Goal: Task Accomplishment & Management: Use online tool/utility

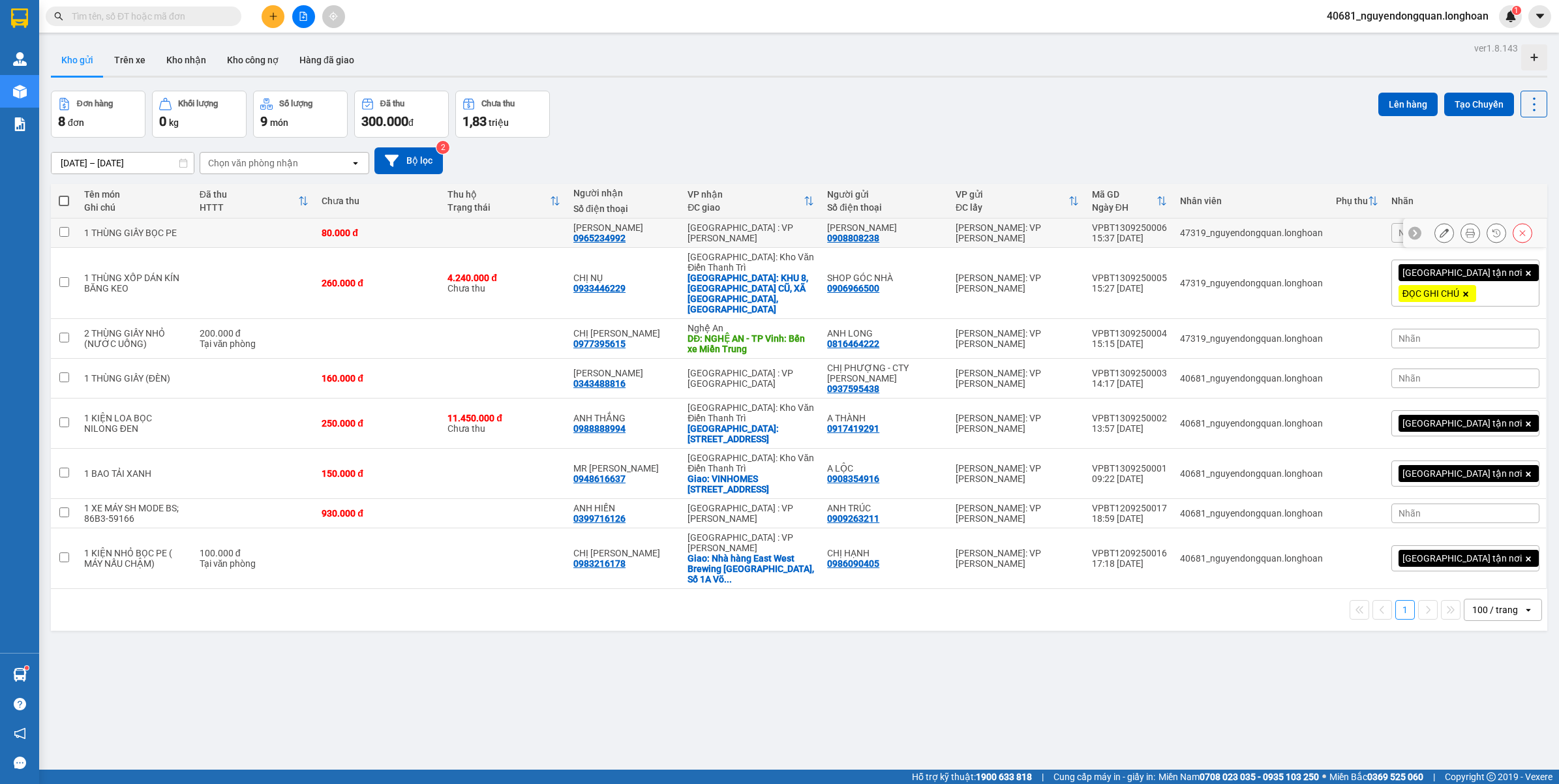
scroll to position [60, 0]
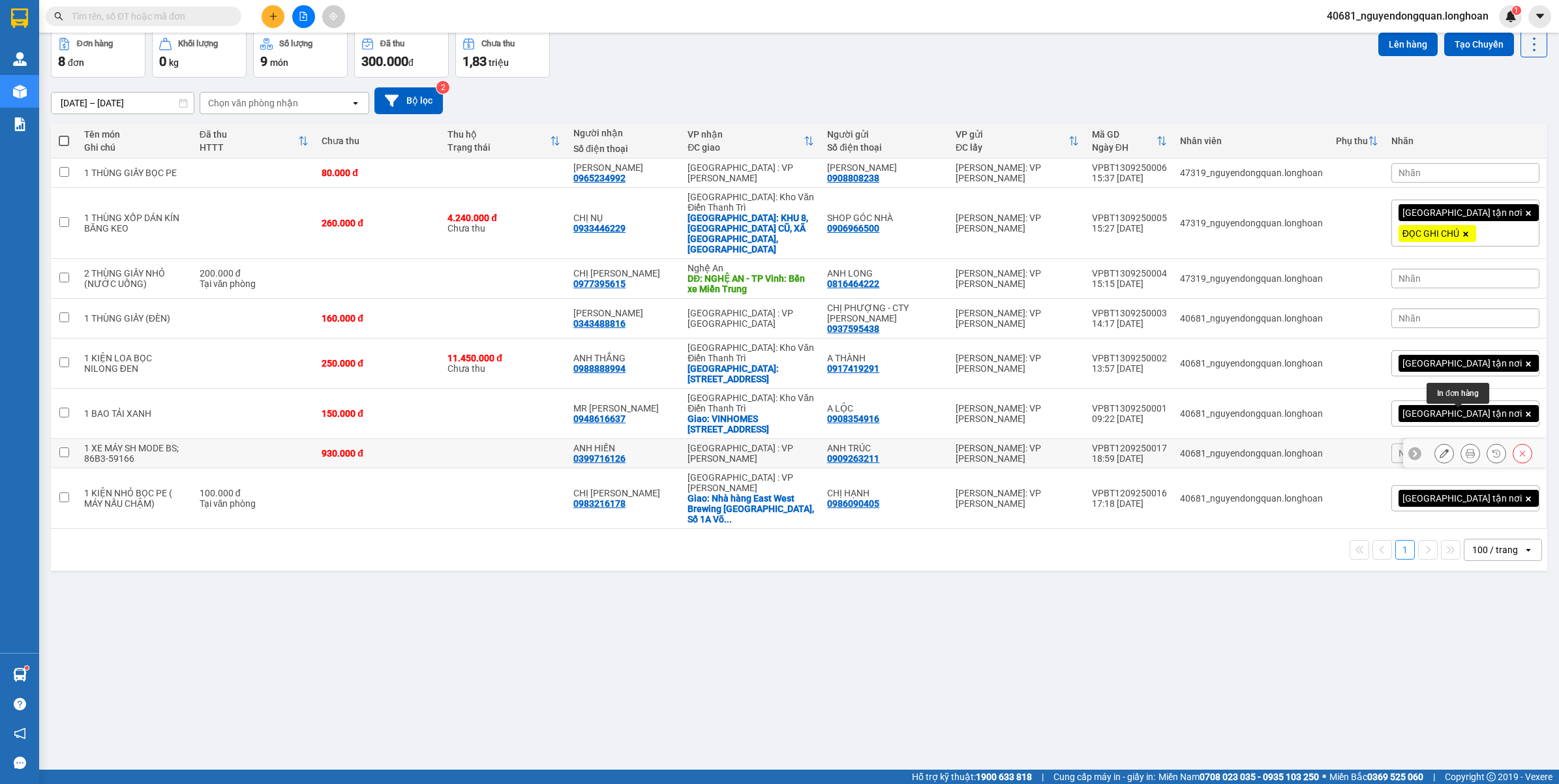
click at [1465, 449] on icon at bounding box center [1470, 453] width 9 height 9
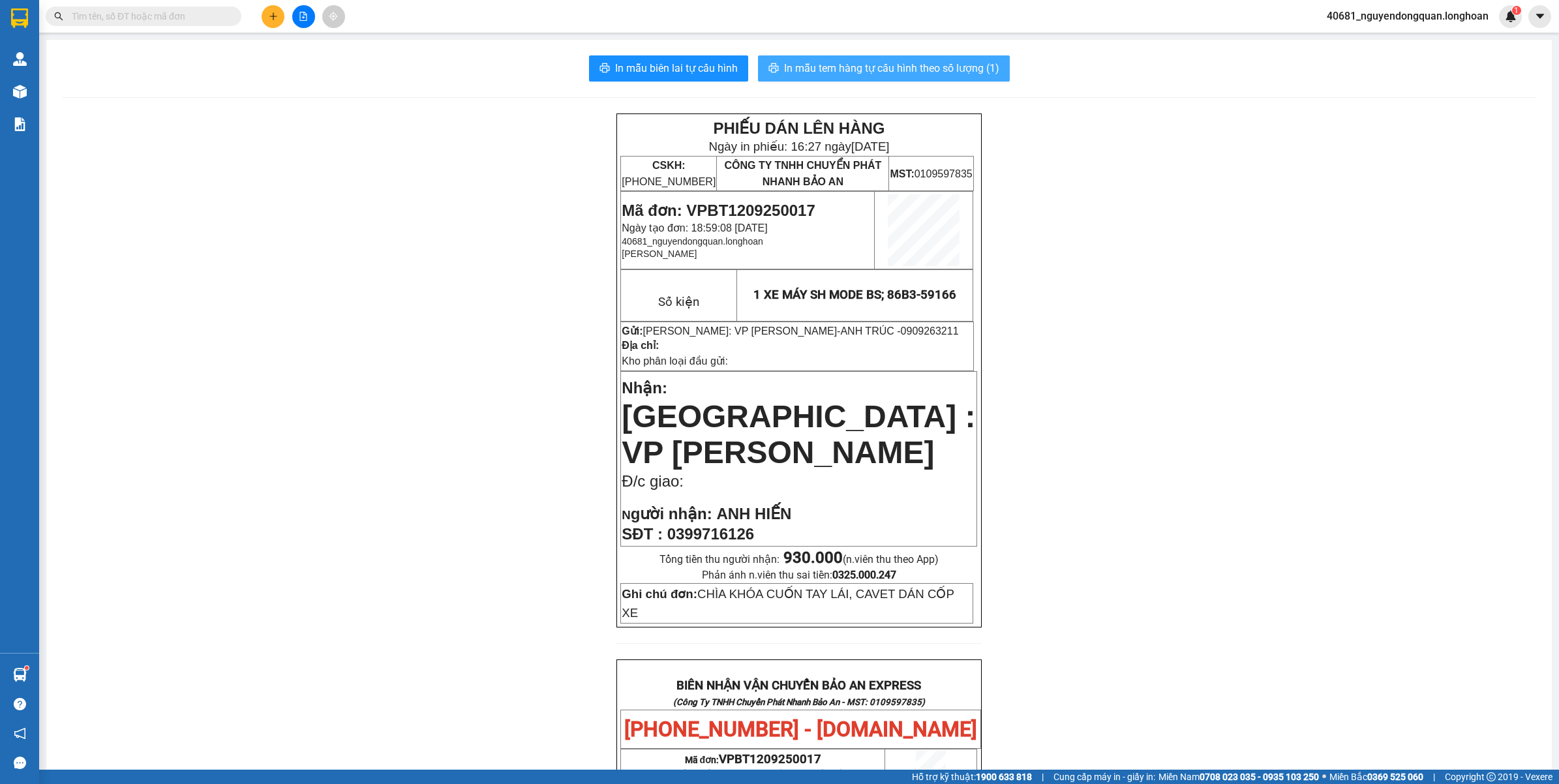
click at [941, 73] on span "In mẫu tem hàng tự cấu hình theo số lượng (1)" at bounding box center [891, 68] width 215 height 16
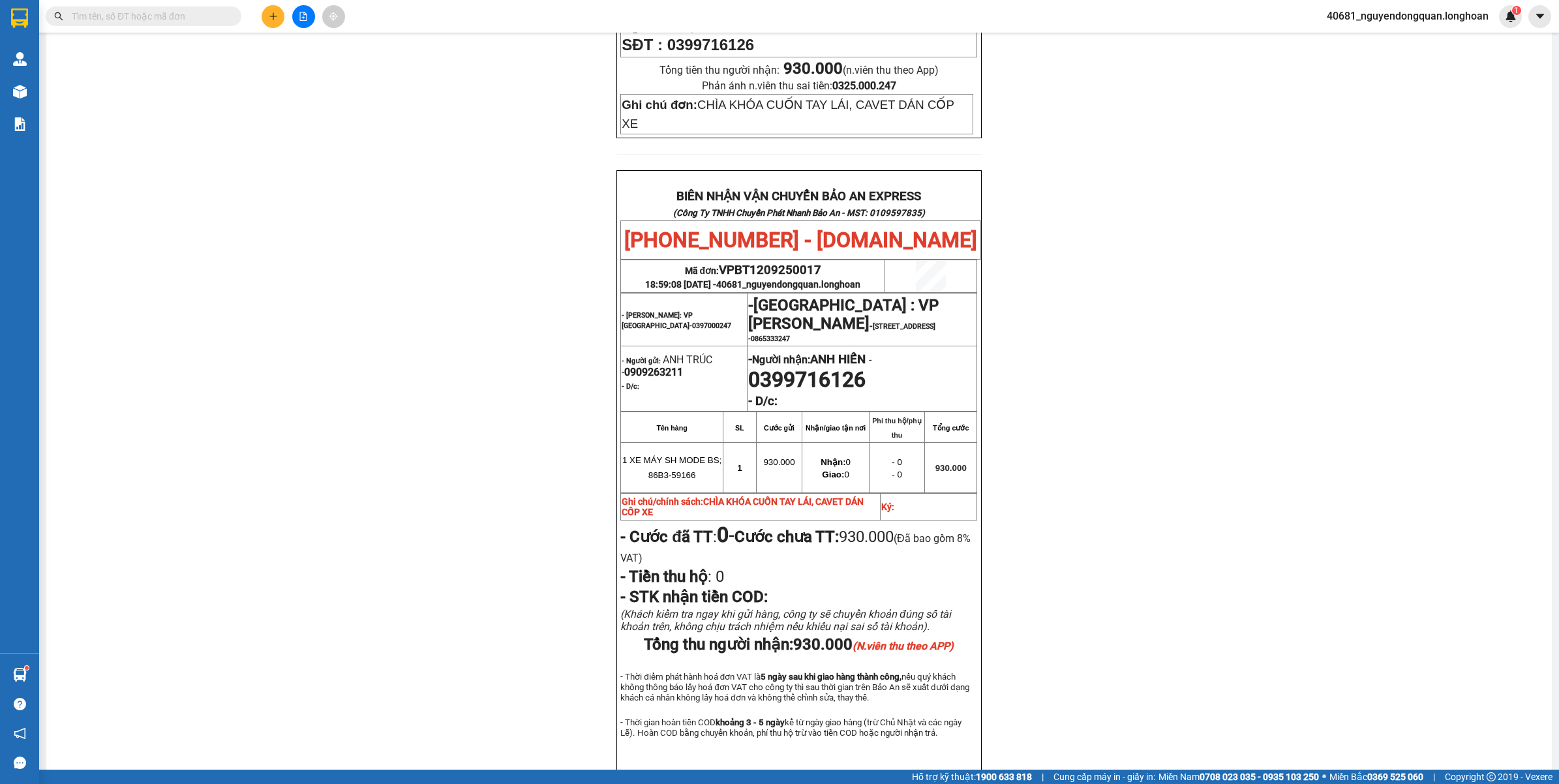
scroll to position [559, 0]
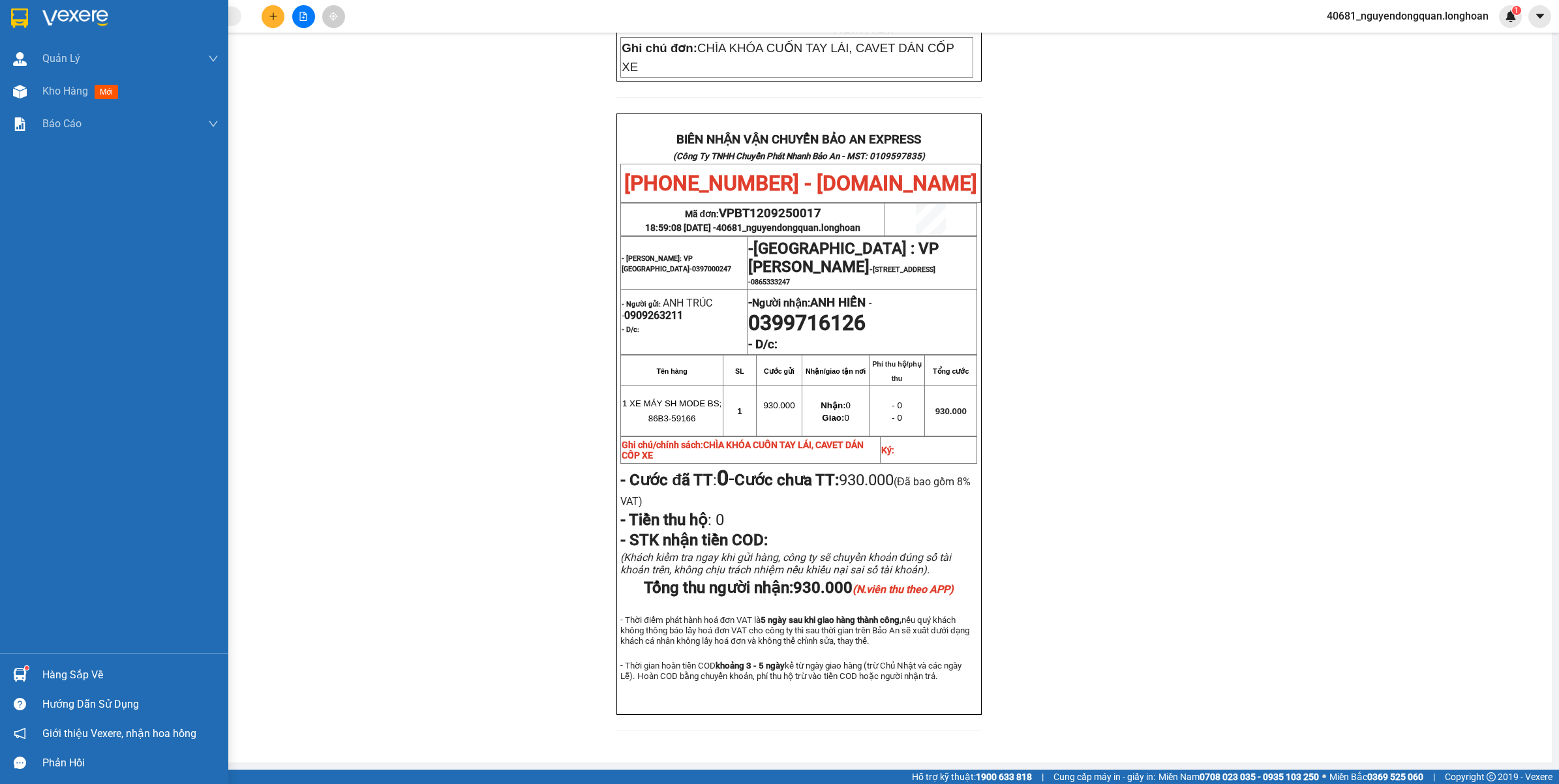
click at [84, 15] on img at bounding box center [75, 18] width 66 height 19
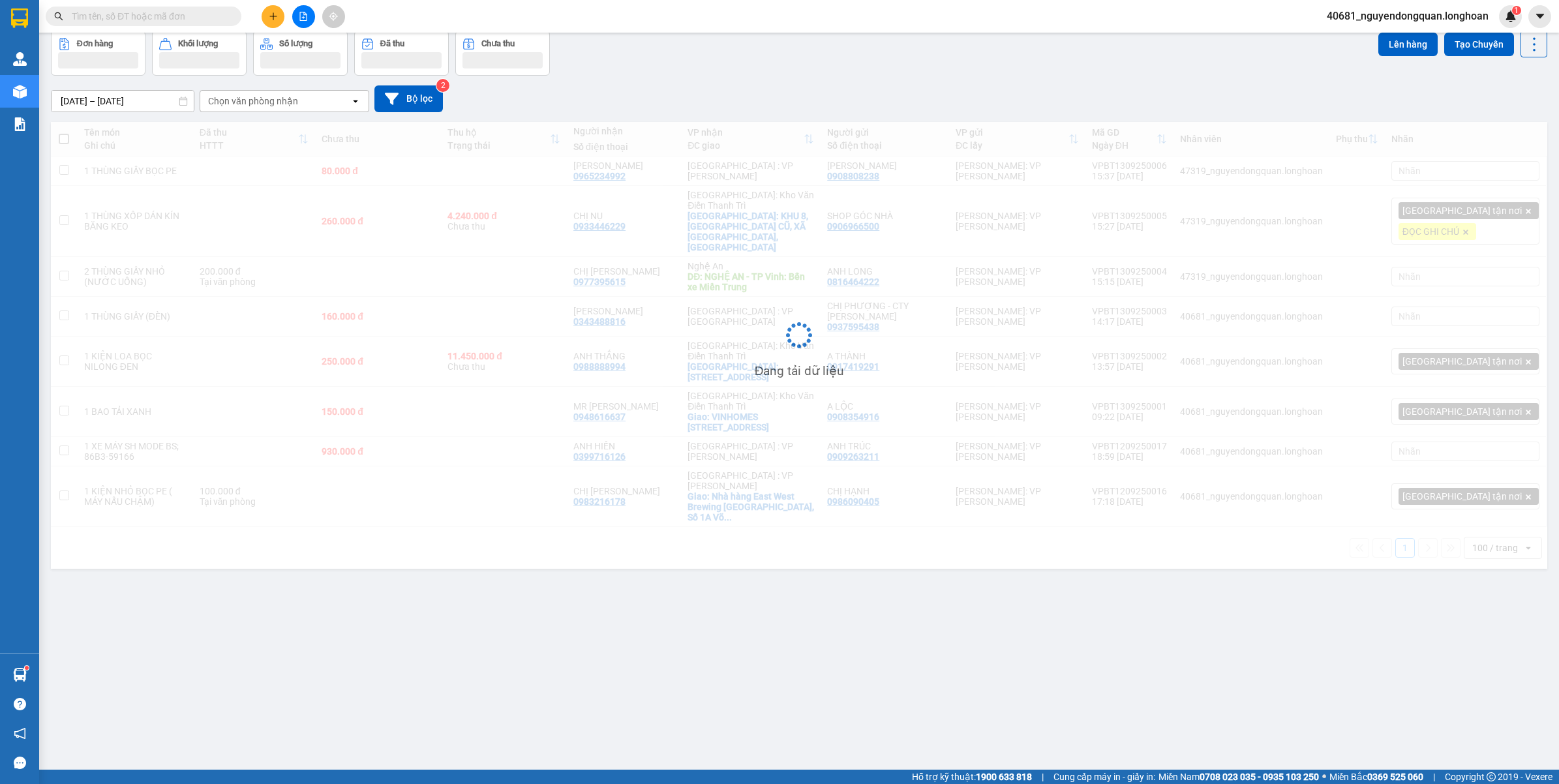
scroll to position [60, 0]
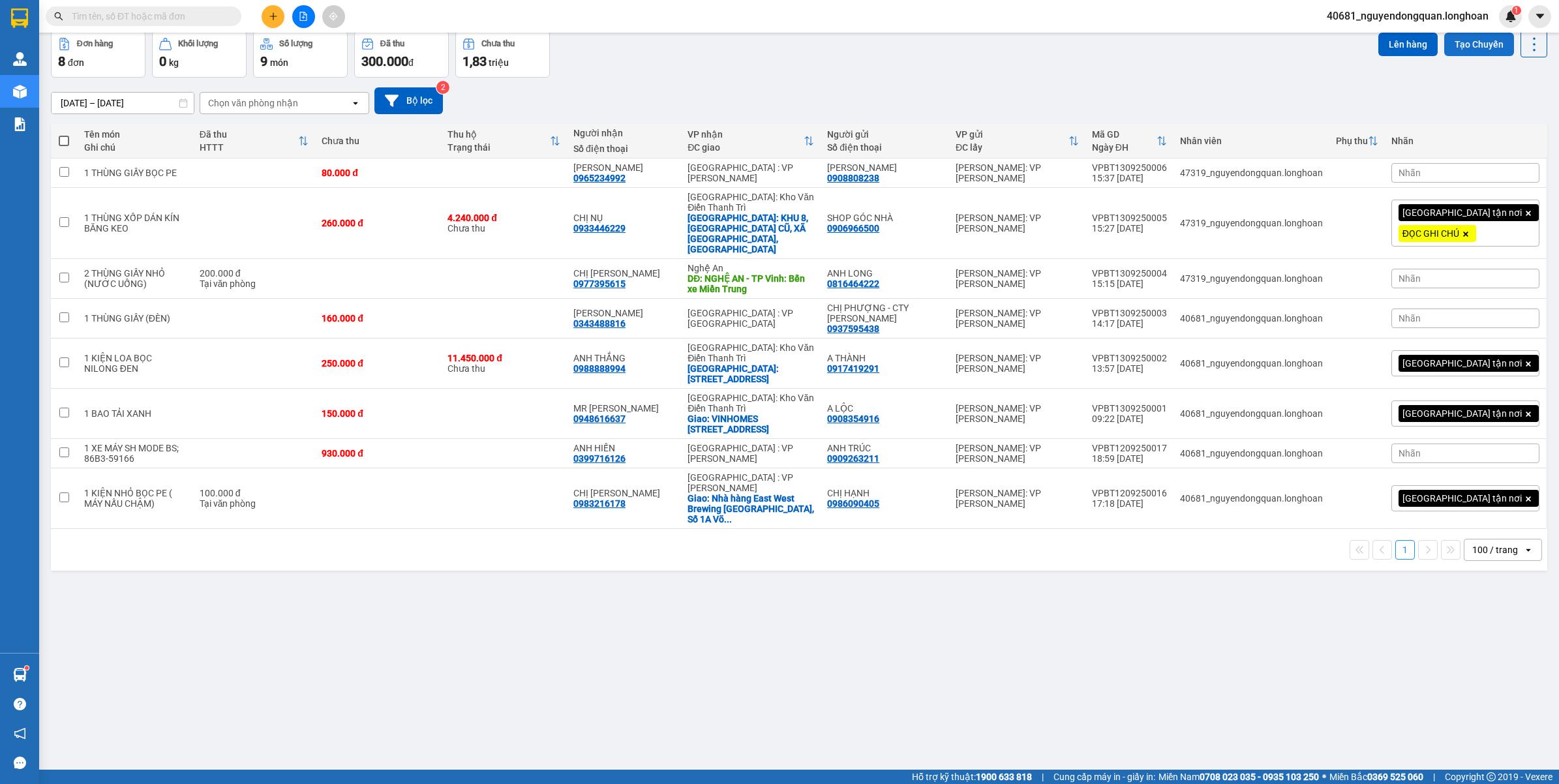
click at [1452, 49] on button "Tạo Chuyến" at bounding box center [1479, 44] width 70 height 24
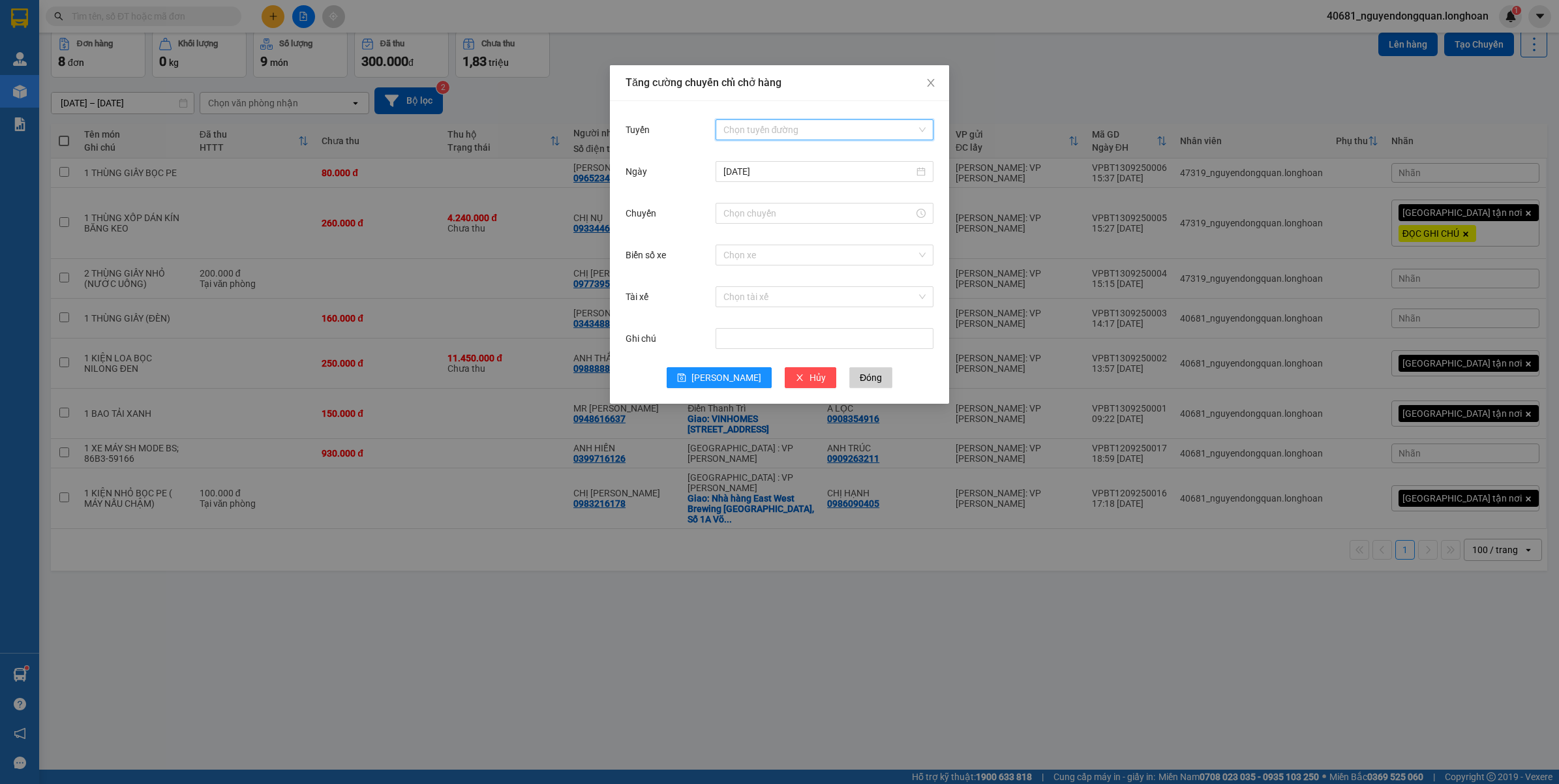
click at [802, 129] on input "Tuyến" at bounding box center [820, 129] width 193 height 19
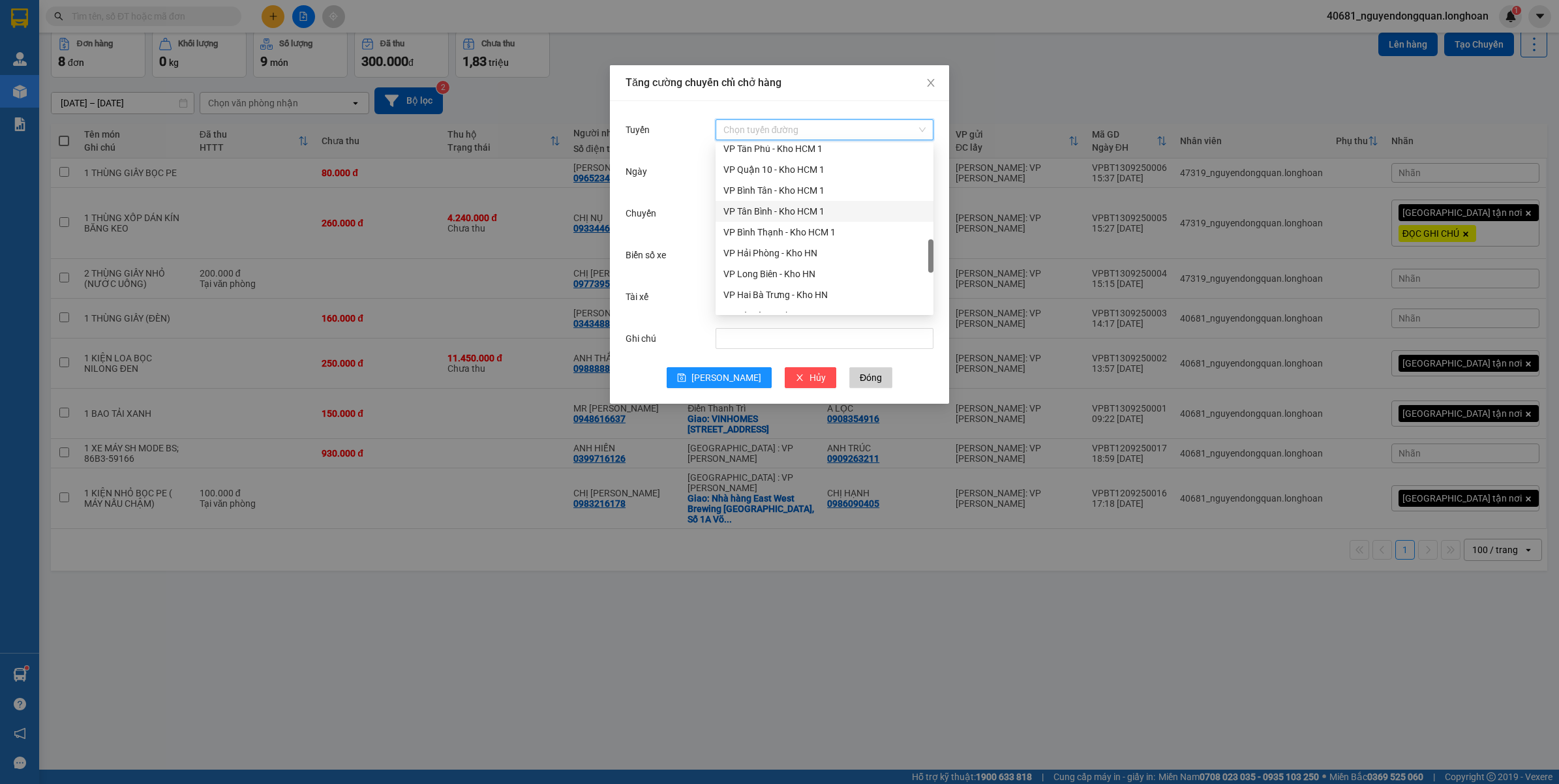
click at [783, 217] on div "VP Tân Bình - Kho HCM 1" at bounding box center [824, 211] width 202 height 14
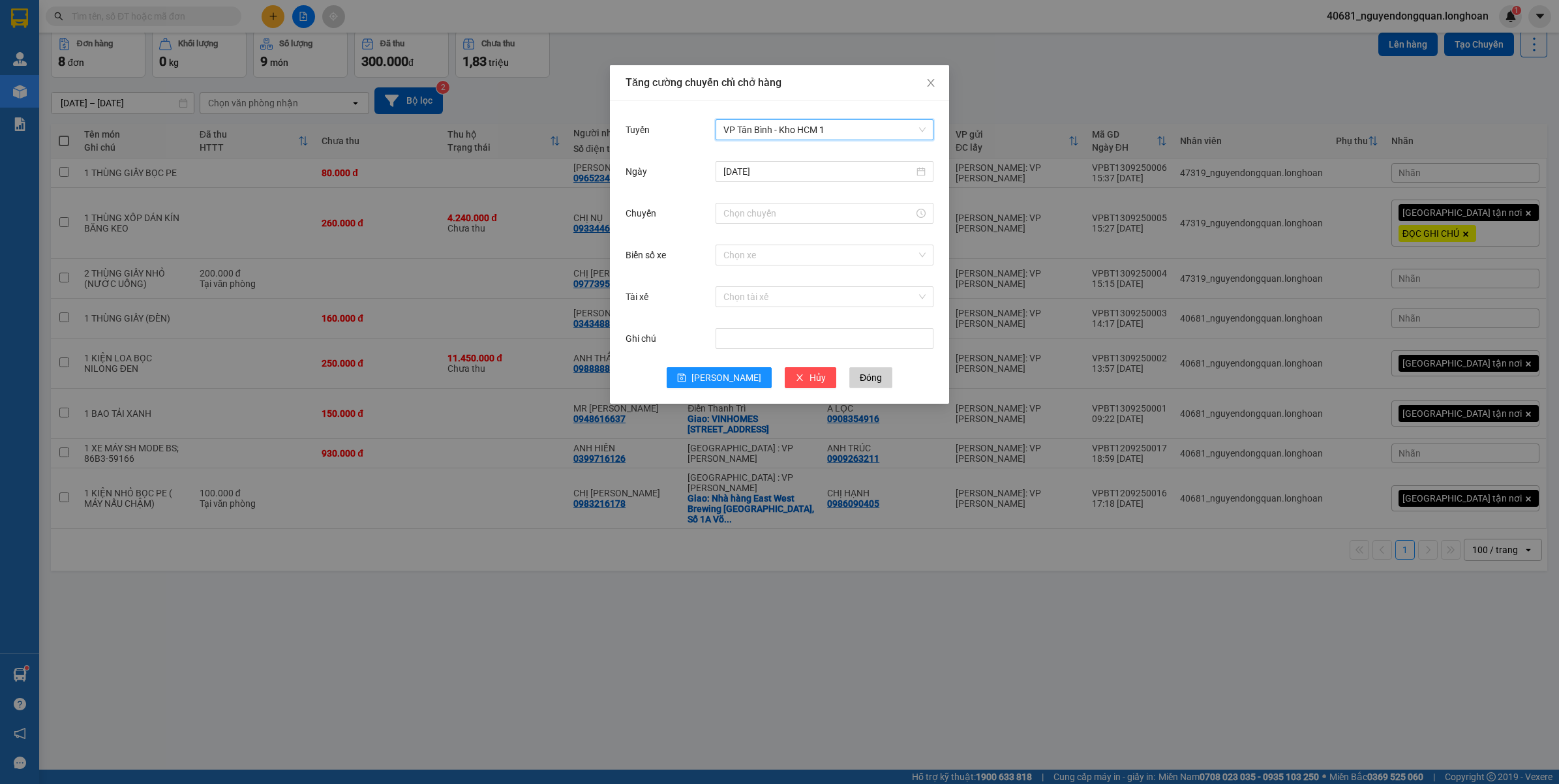
click at [831, 129] on span "VP Tân Bình - Kho HCM 1" at bounding box center [824, 129] width 202 height 19
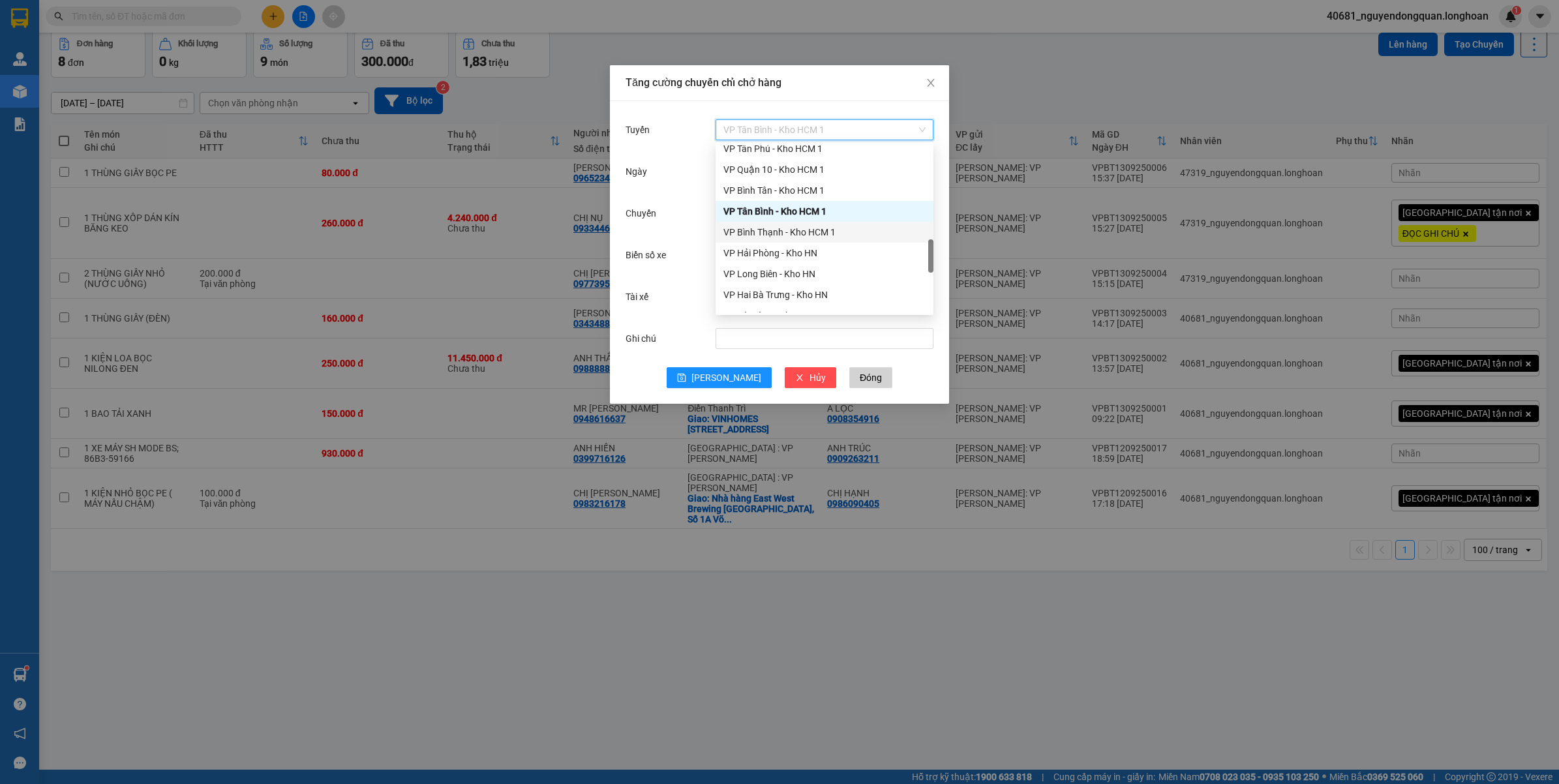
click at [788, 235] on div "VP Bình Thạnh - Kho HCM 1" at bounding box center [824, 232] width 202 height 14
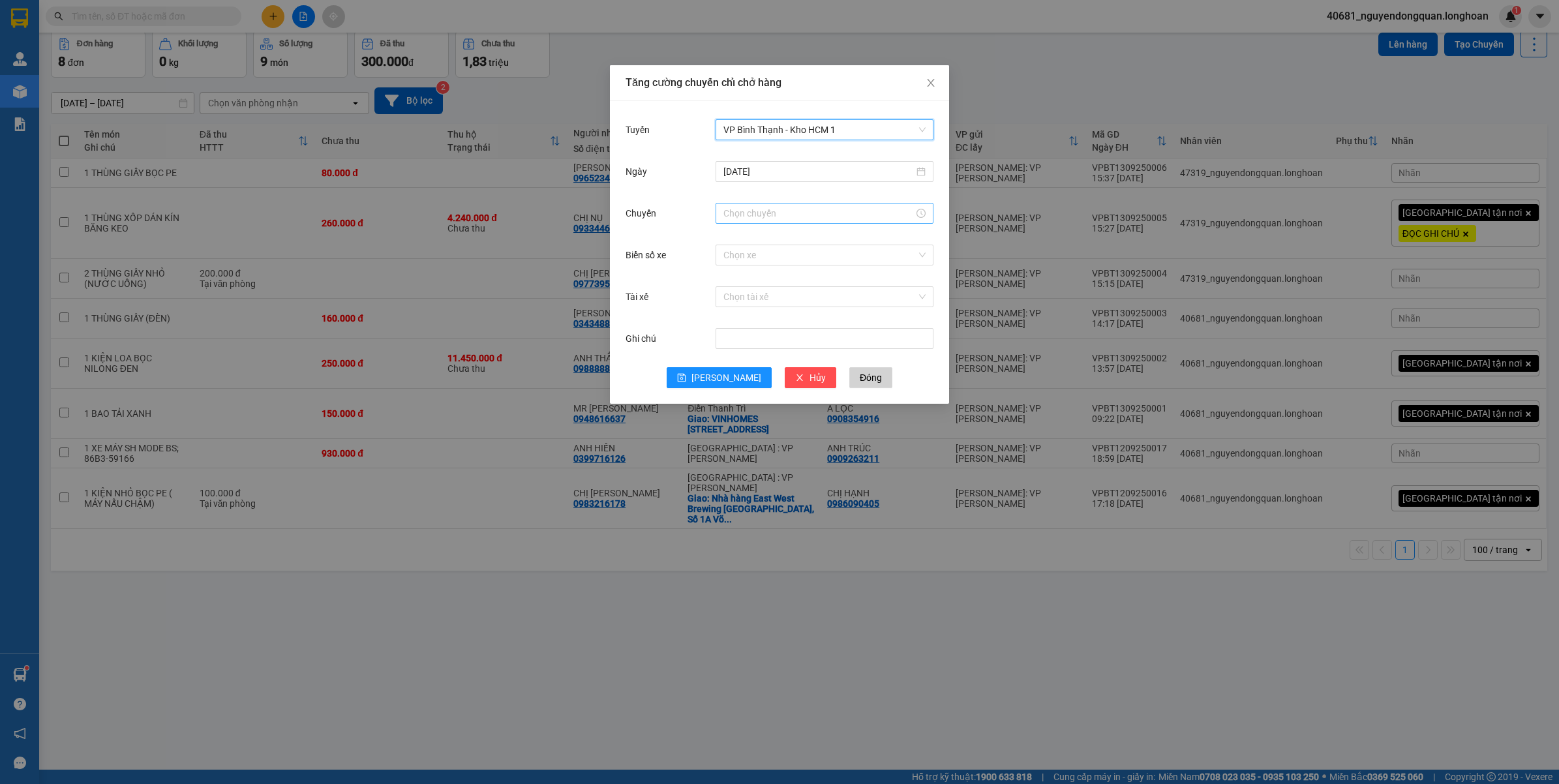
click at [791, 210] on input "Chuyến" at bounding box center [818, 213] width 190 height 14
click at [734, 278] on div "16" at bounding box center [733, 286] width 36 height 19
click at [771, 318] on div "40" at bounding box center [771, 316] width 36 height 19
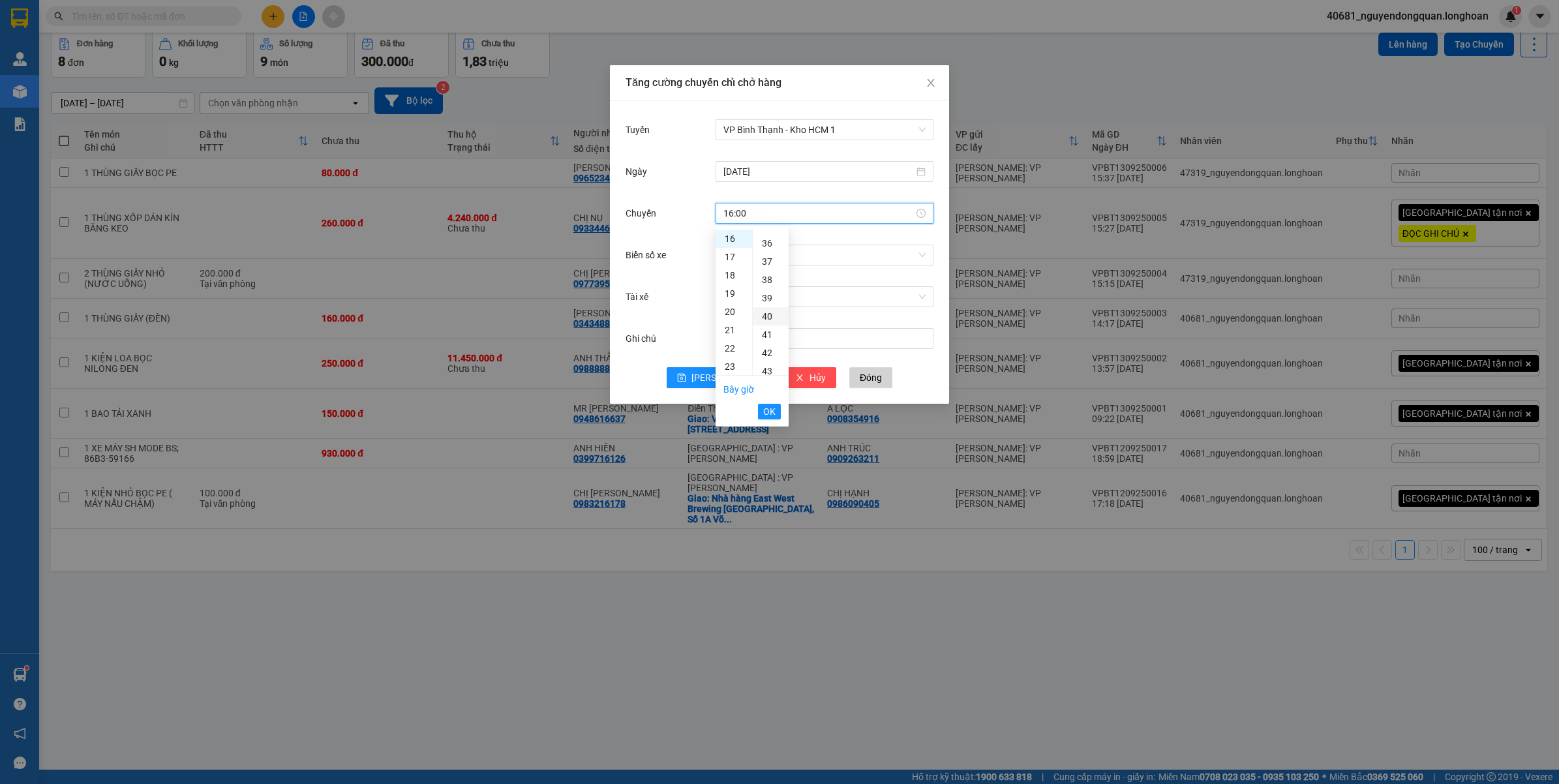
type input "16:40"
drag, startPoint x: 773, startPoint y: 416, endPoint x: 778, endPoint y: 402, distance: 14.9
click at [773, 416] on span "OK" at bounding box center [769, 411] width 12 height 14
click at [797, 256] on input "Biển số xe" at bounding box center [820, 255] width 193 height 19
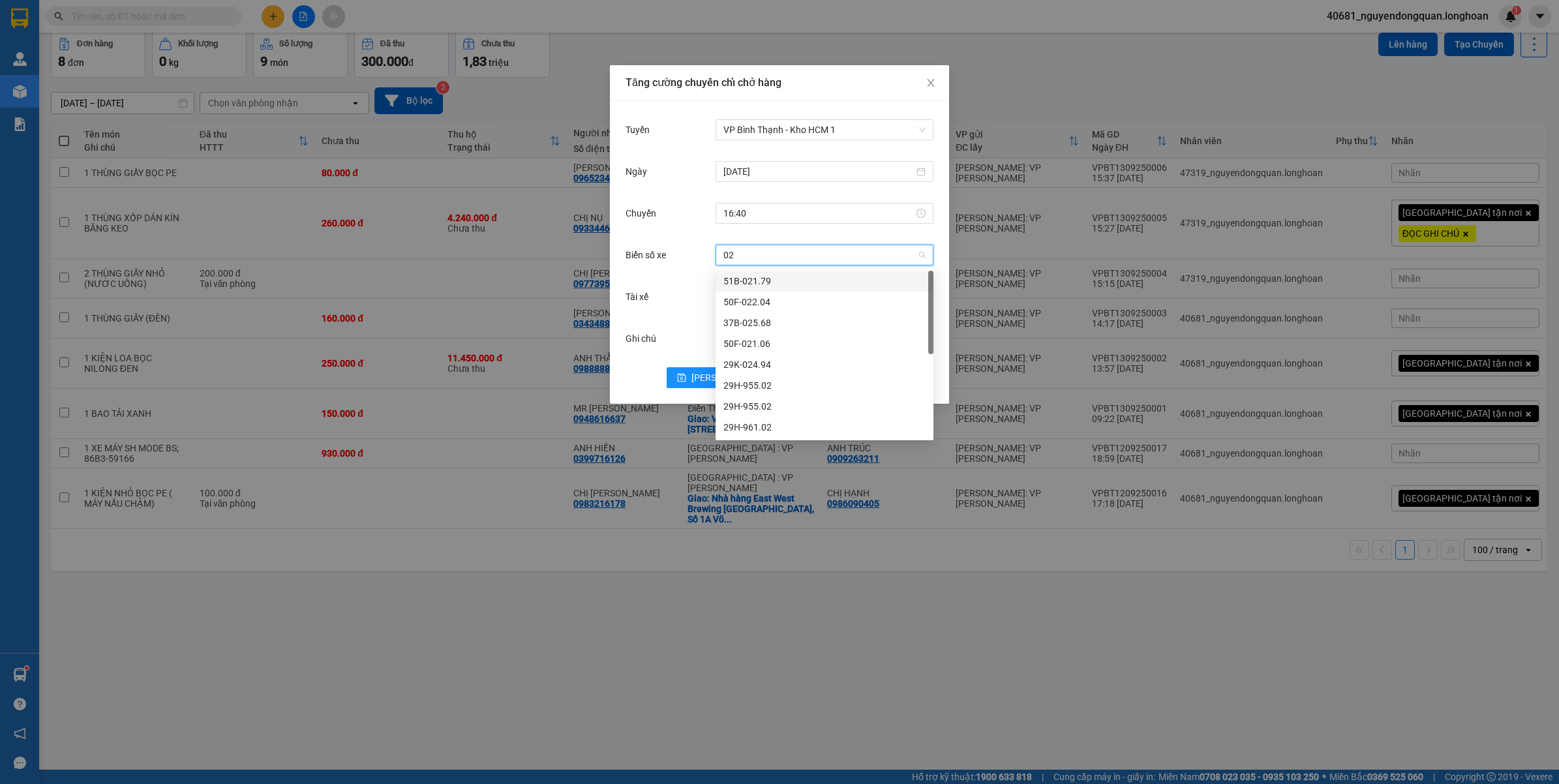
type input "023"
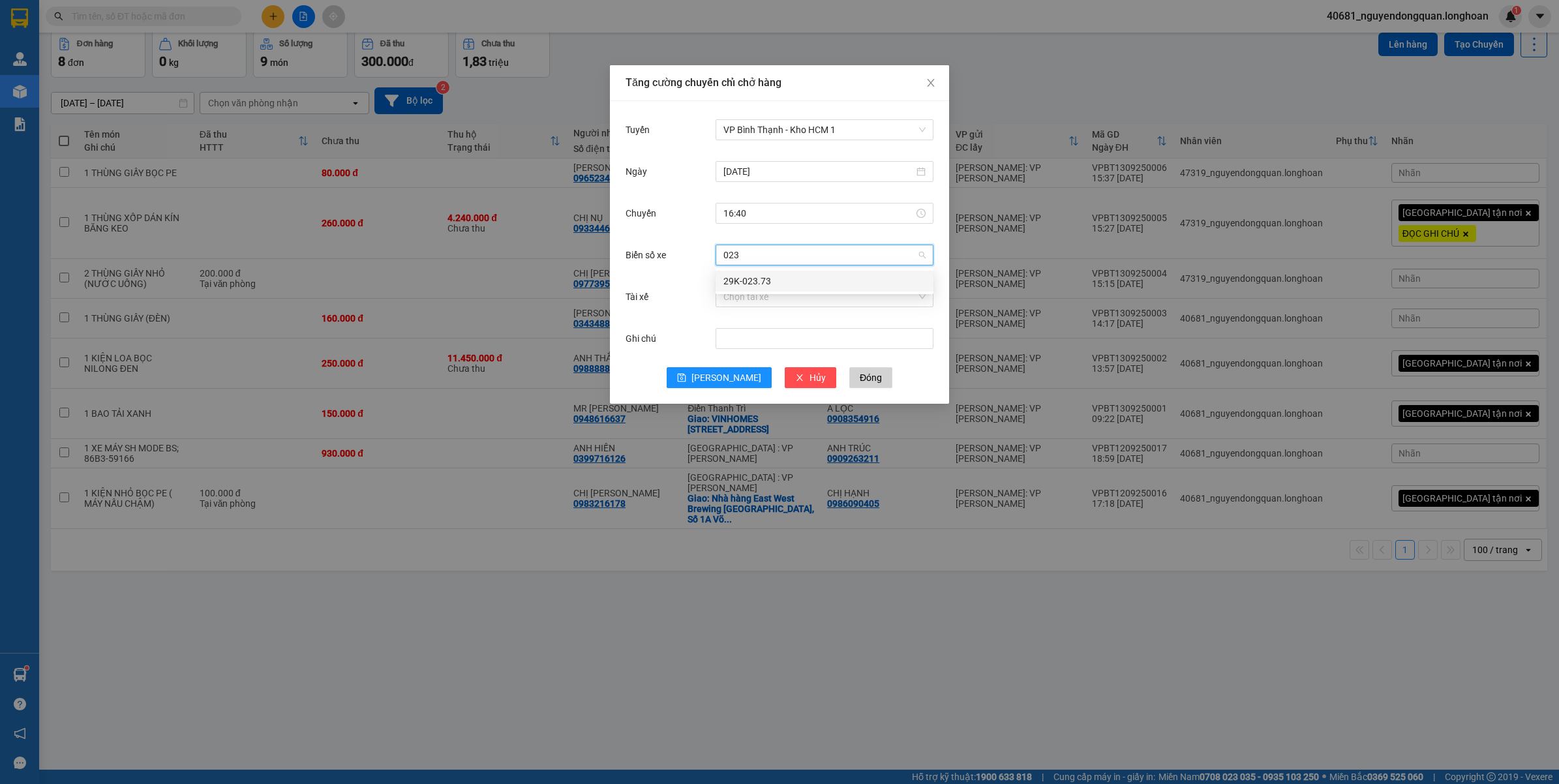
click at [806, 277] on div "29K-023.73" at bounding box center [824, 281] width 202 height 14
click at [807, 300] on input "Tài xế" at bounding box center [820, 296] width 193 height 19
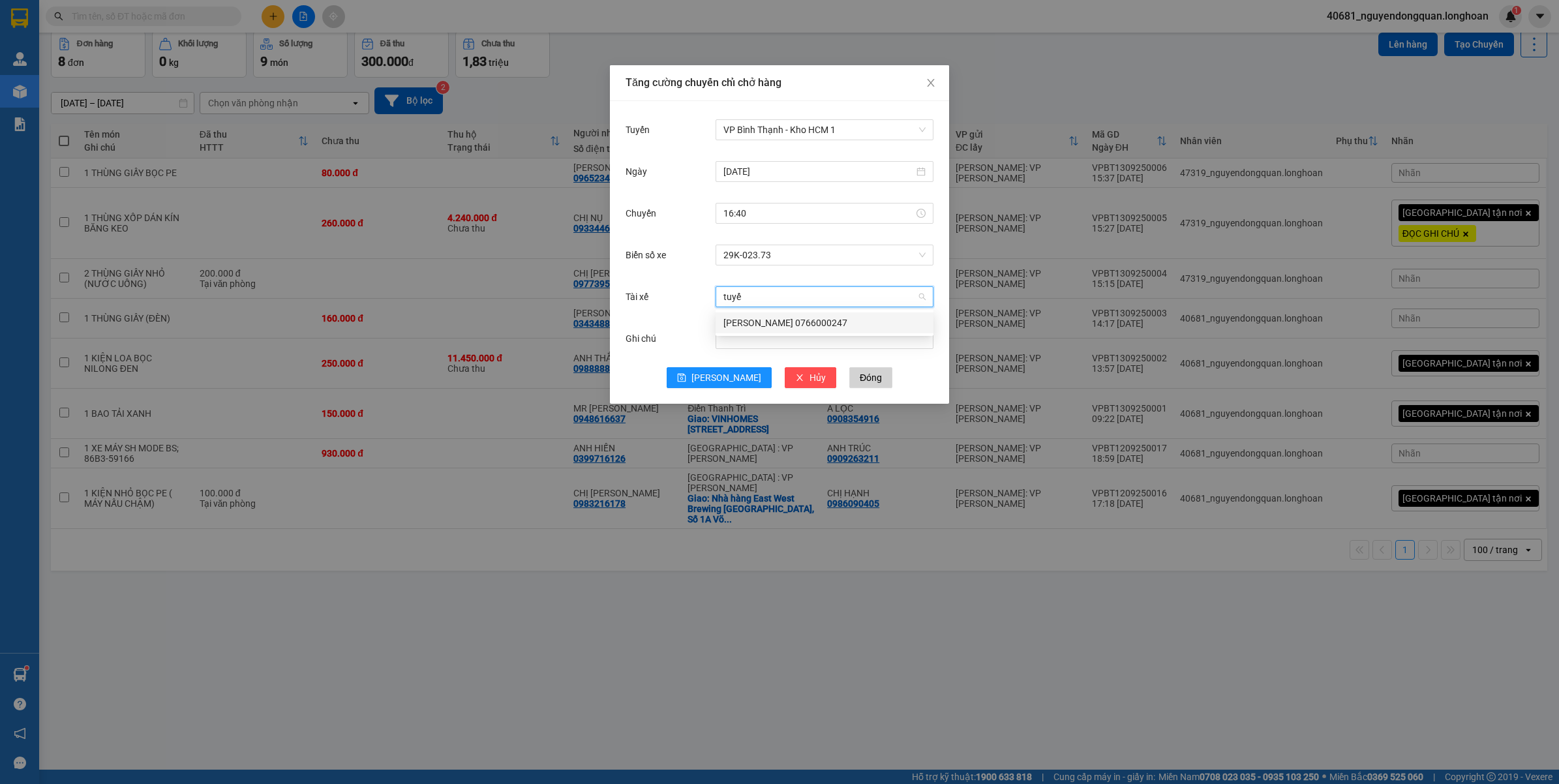
type input "tuyến"
click at [787, 318] on div "[PERSON_NAME] 0766000247" at bounding box center [824, 323] width 202 height 14
click at [721, 379] on span "[PERSON_NAME]" at bounding box center [726, 378] width 70 height 14
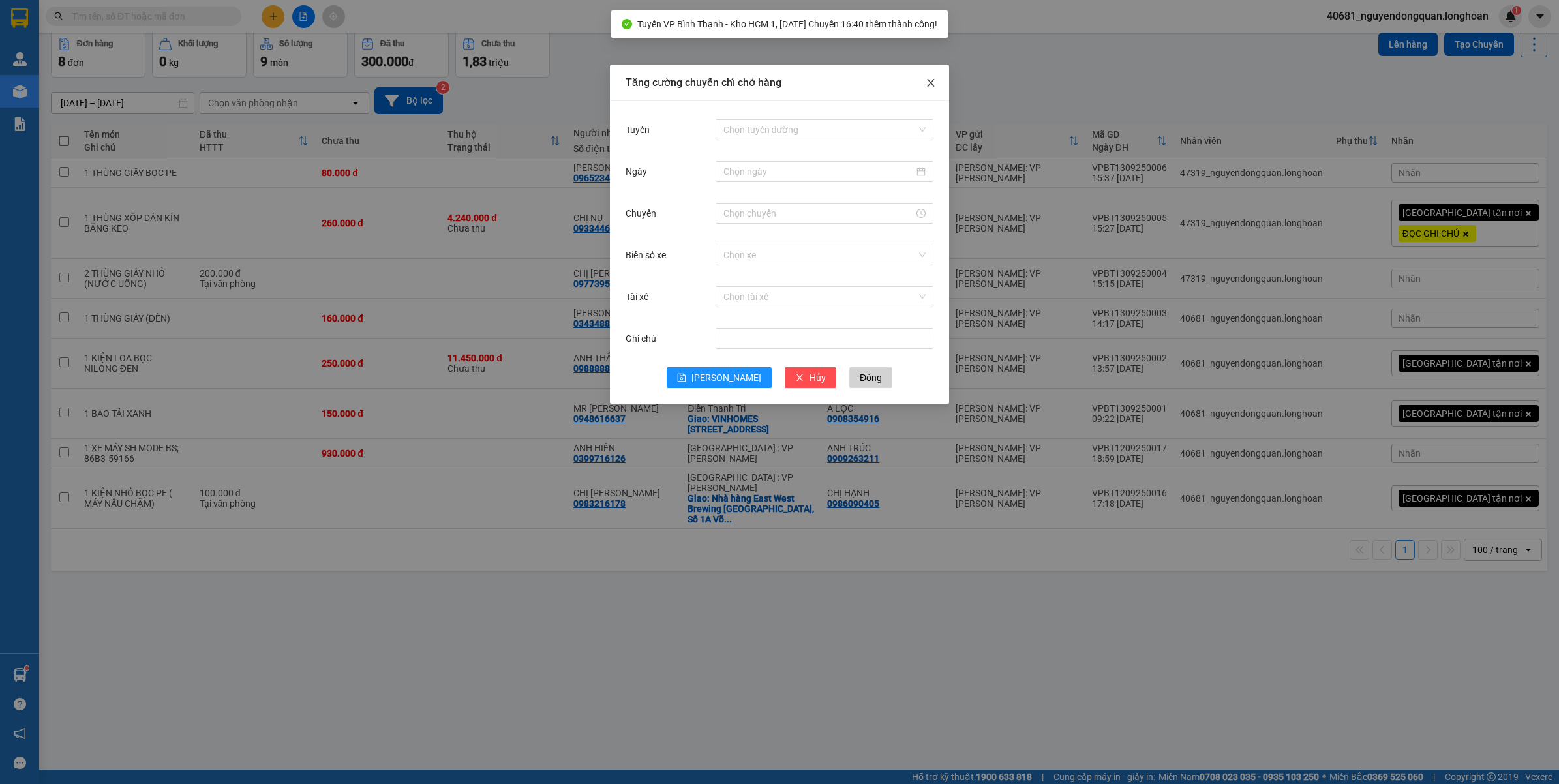
click at [927, 76] on span "Close" at bounding box center [930, 83] width 36 height 36
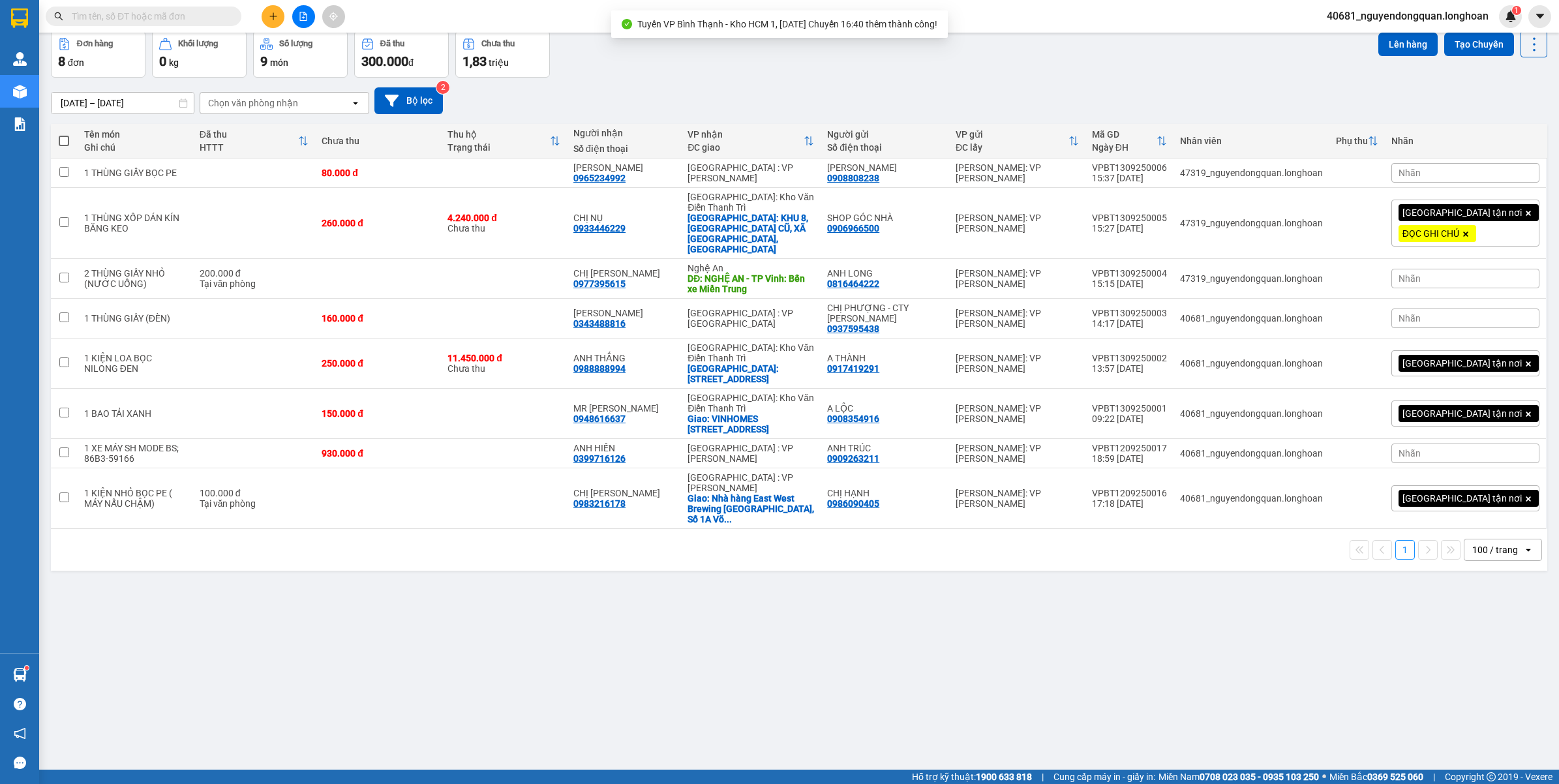
click at [63, 142] on span at bounding box center [64, 141] width 11 height 11
click at [64, 134] on input "checkbox" at bounding box center [64, 134] width 0 height 0
checkbox input "true"
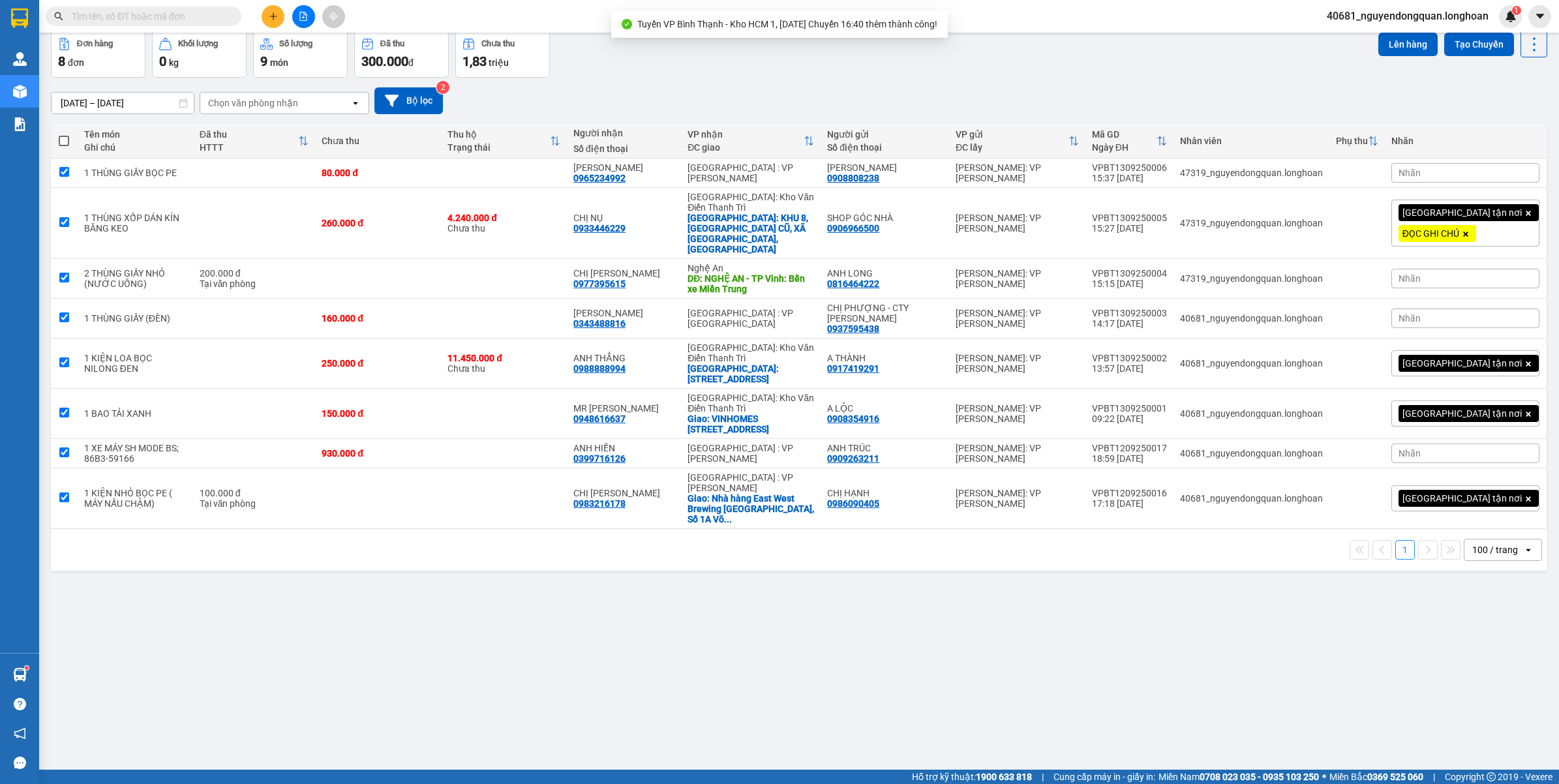
checkbox input "true"
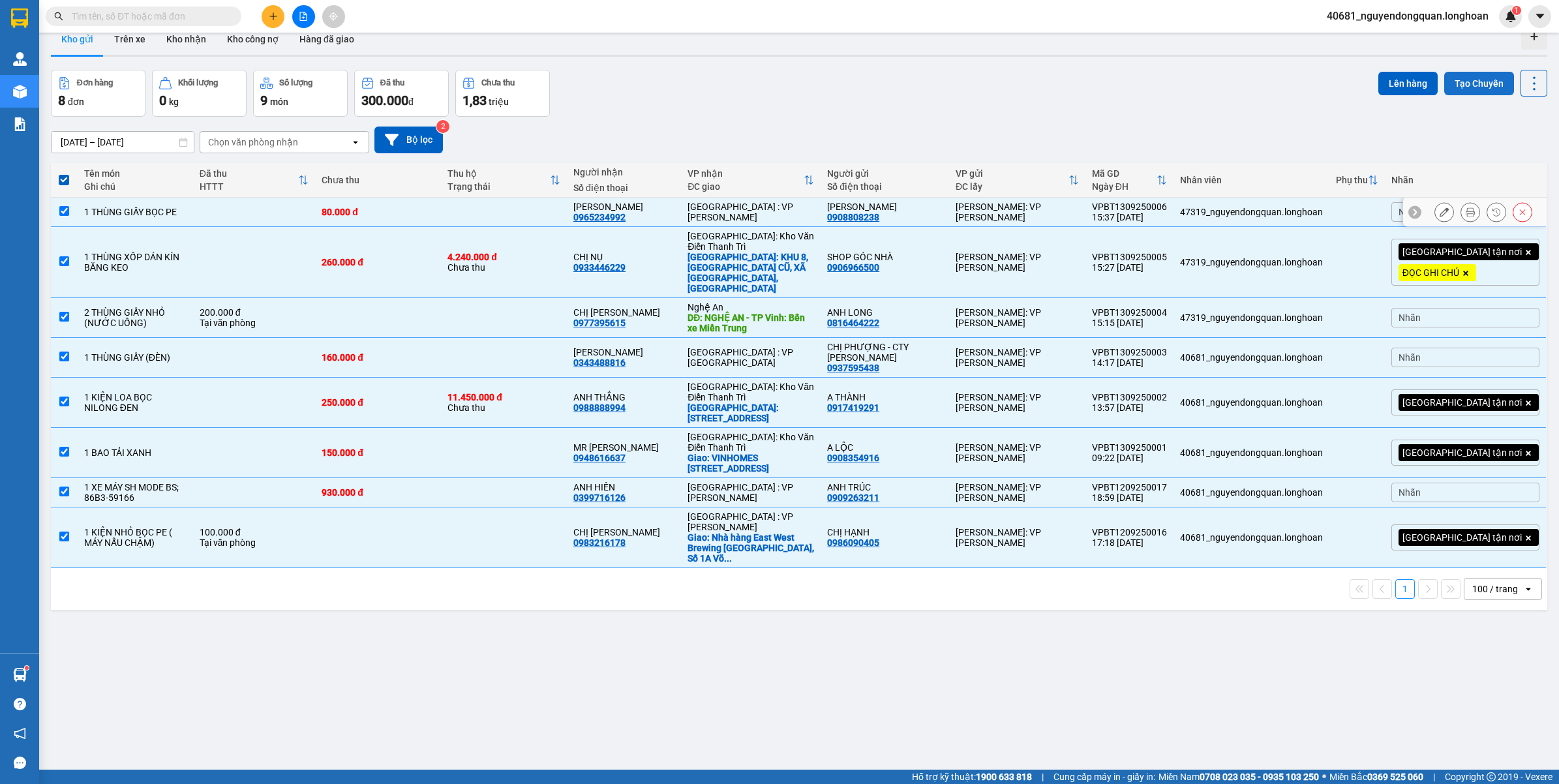
scroll to position [0, 0]
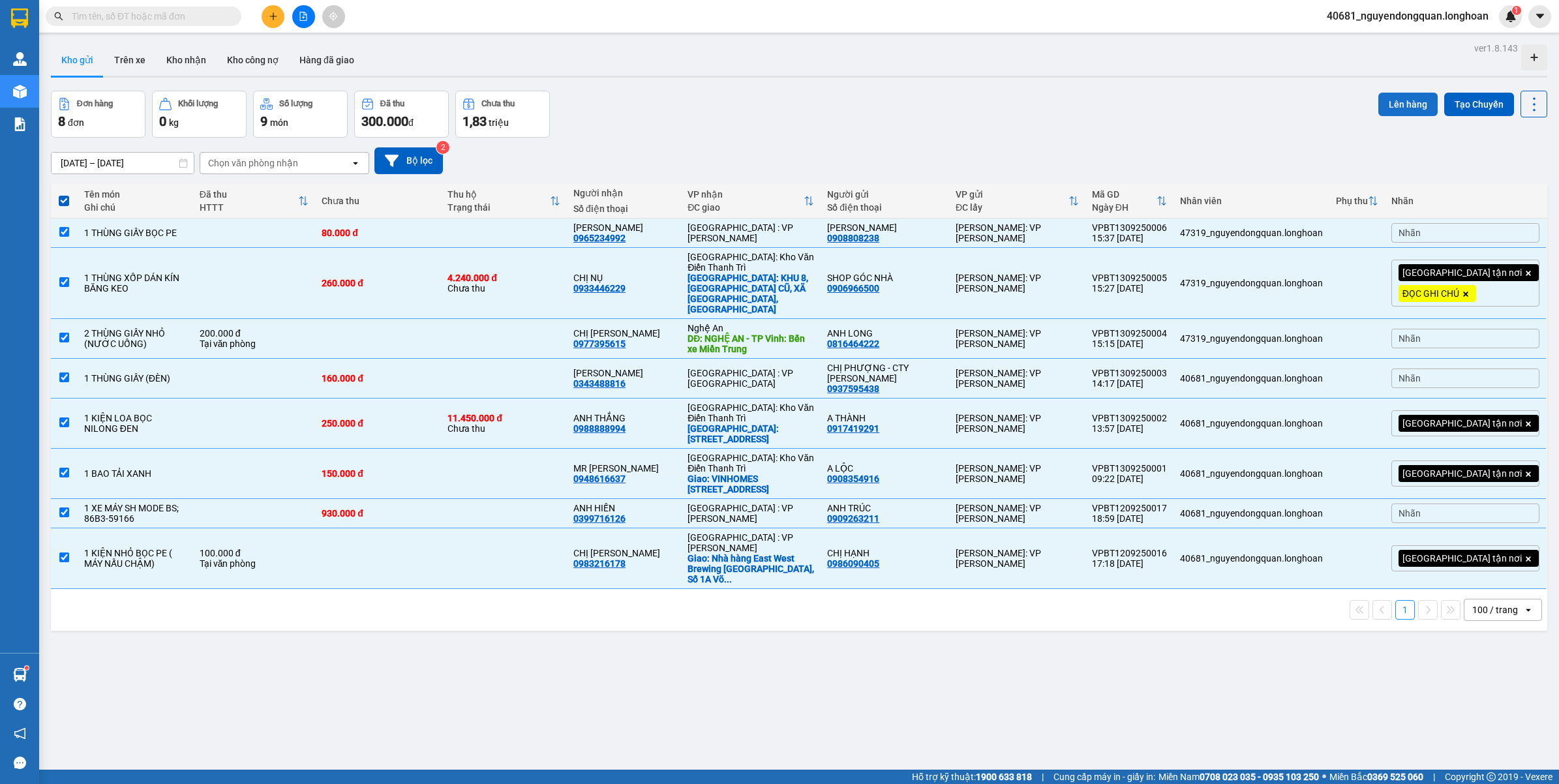
click at [1407, 104] on button "Lên hàng" at bounding box center [1407, 104] width 59 height 24
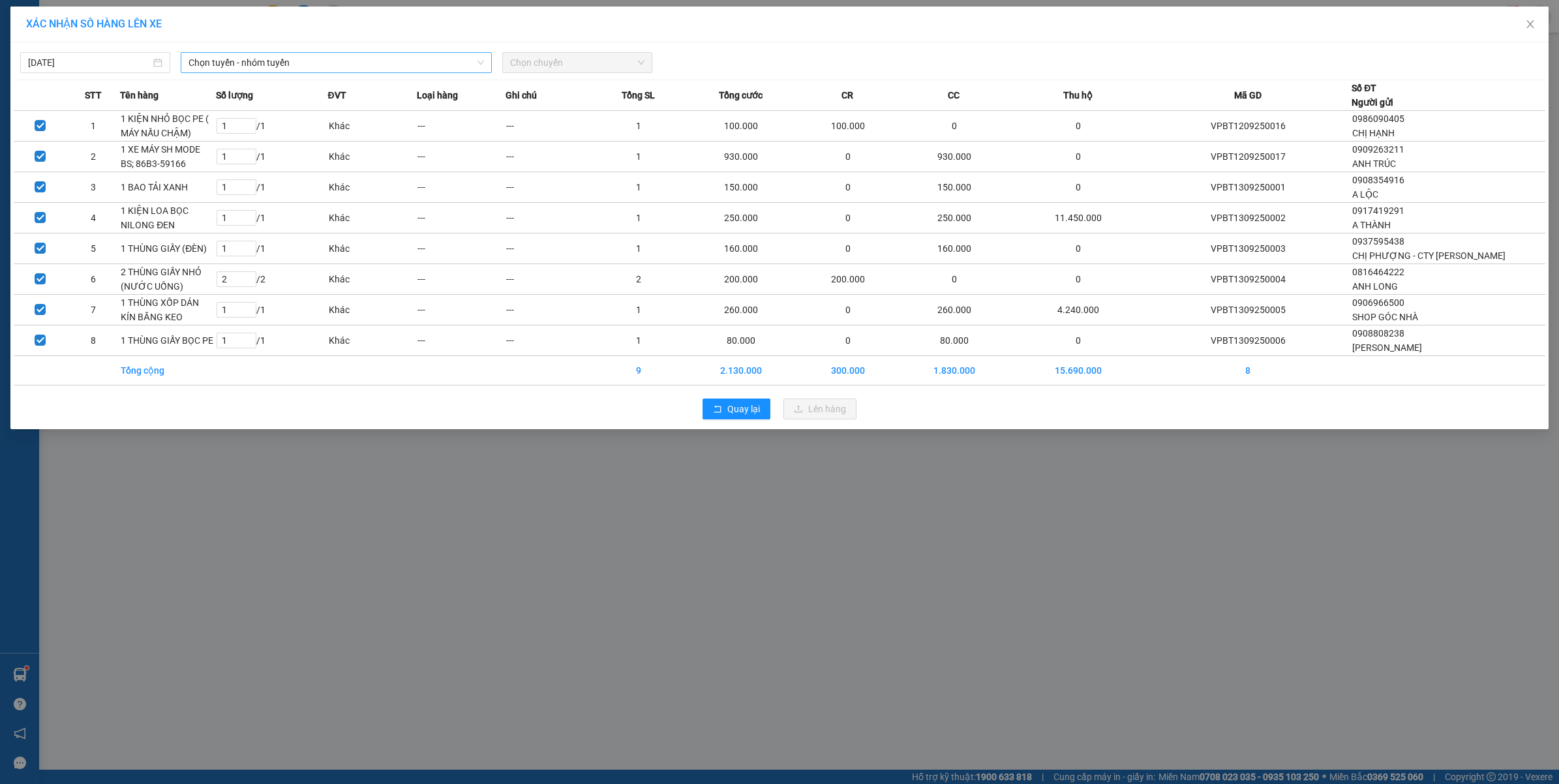
click at [373, 64] on span "Chọn tuyến - nhóm tuyến" at bounding box center [336, 62] width 295 height 19
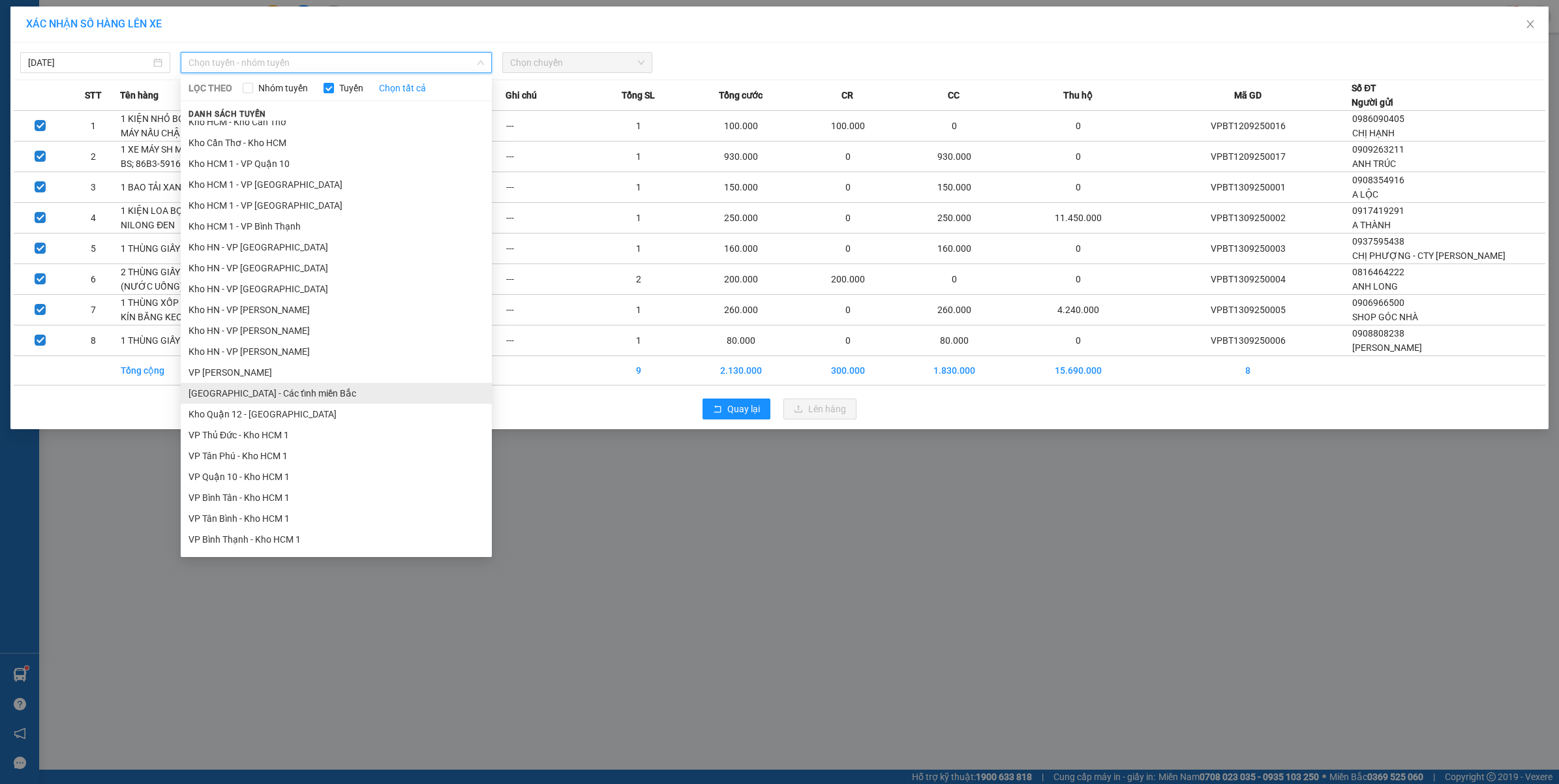
scroll to position [245, 0]
click at [292, 423] on li "VP Thủ Đức - Kho HCM 1" at bounding box center [336, 428] width 311 height 21
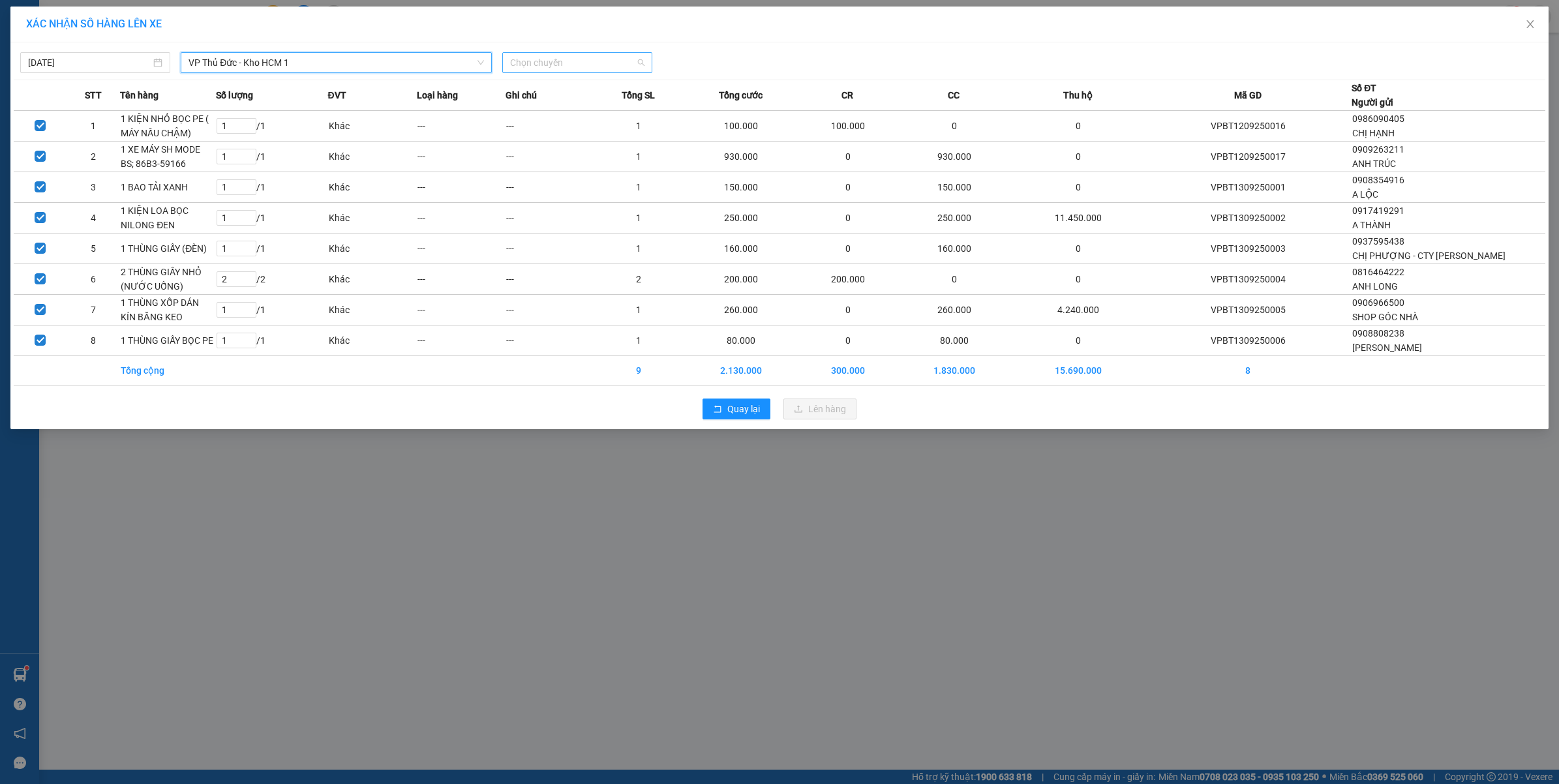
click at [585, 57] on span "Chọn chuyến" at bounding box center [577, 62] width 135 height 19
click at [569, 102] on div "14:40 (TC)" at bounding box center [561, 109] width 102 height 14
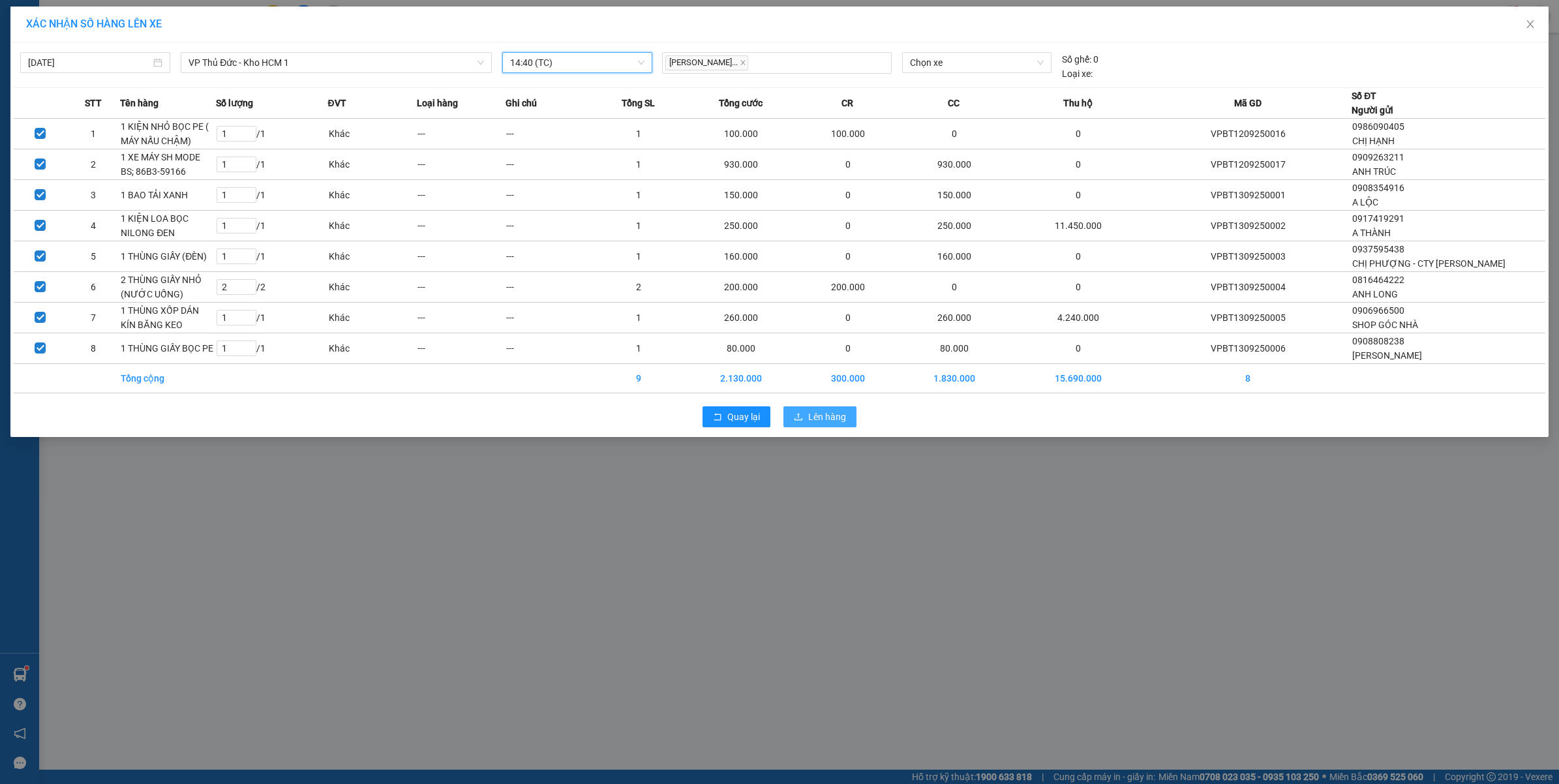
click at [818, 409] on button "Lên hàng" at bounding box center [820, 416] width 73 height 21
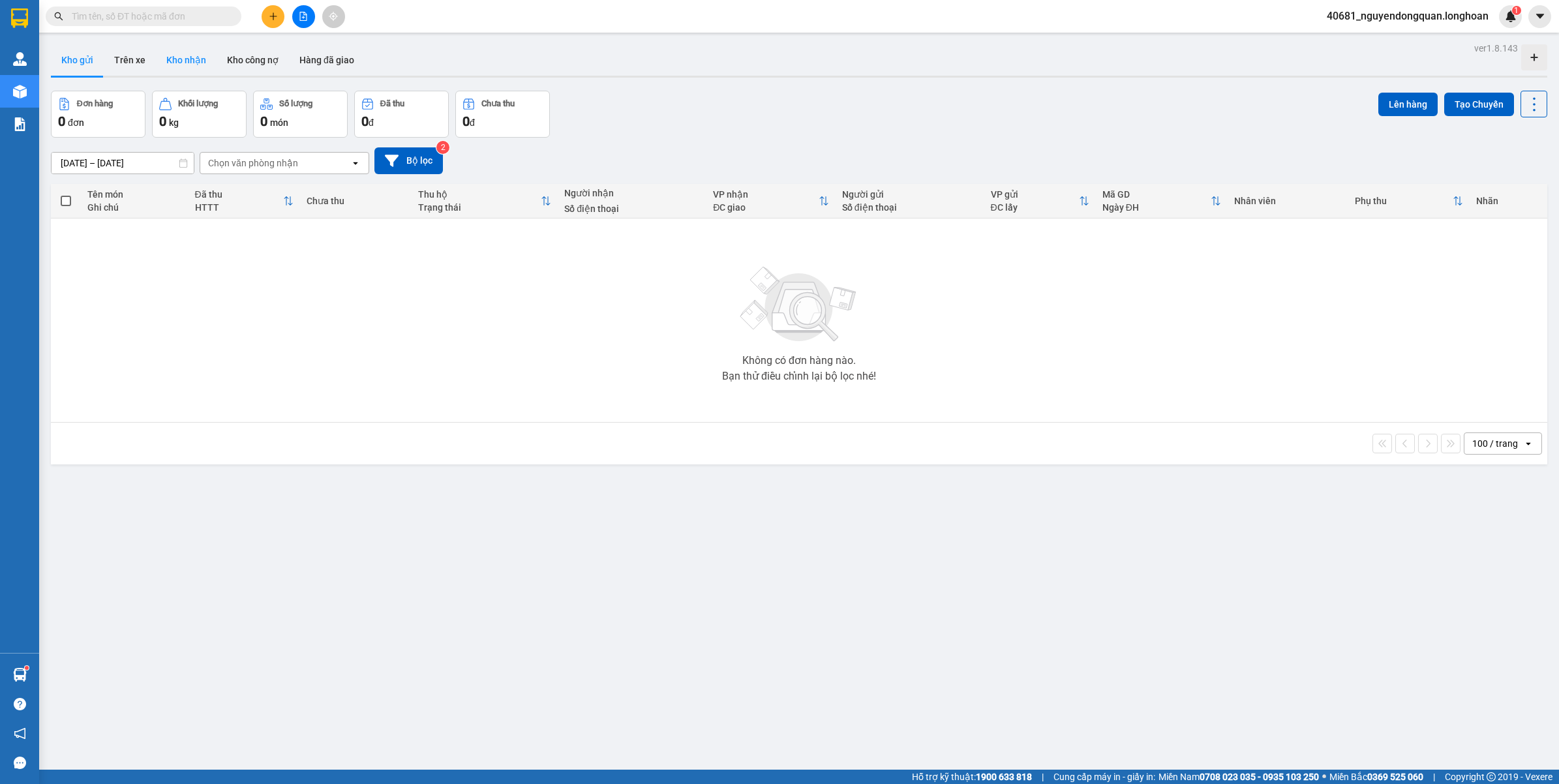
click at [181, 65] on button "Kho nhận" at bounding box center [186, 60] width 61 height 31
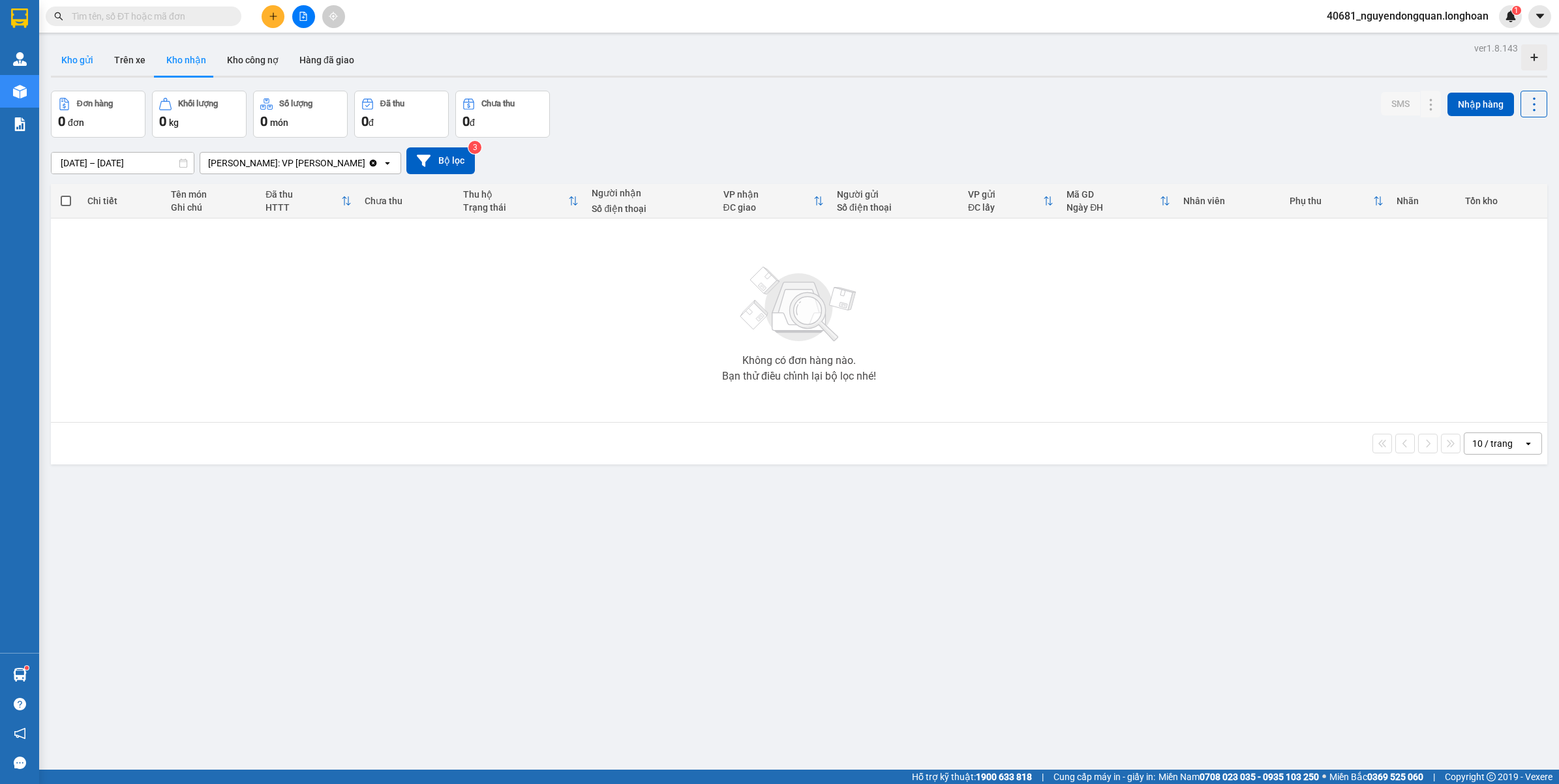
click at [72, 51] on button "Kho gửi" at bounding box center [77, 60] width 53 height 31
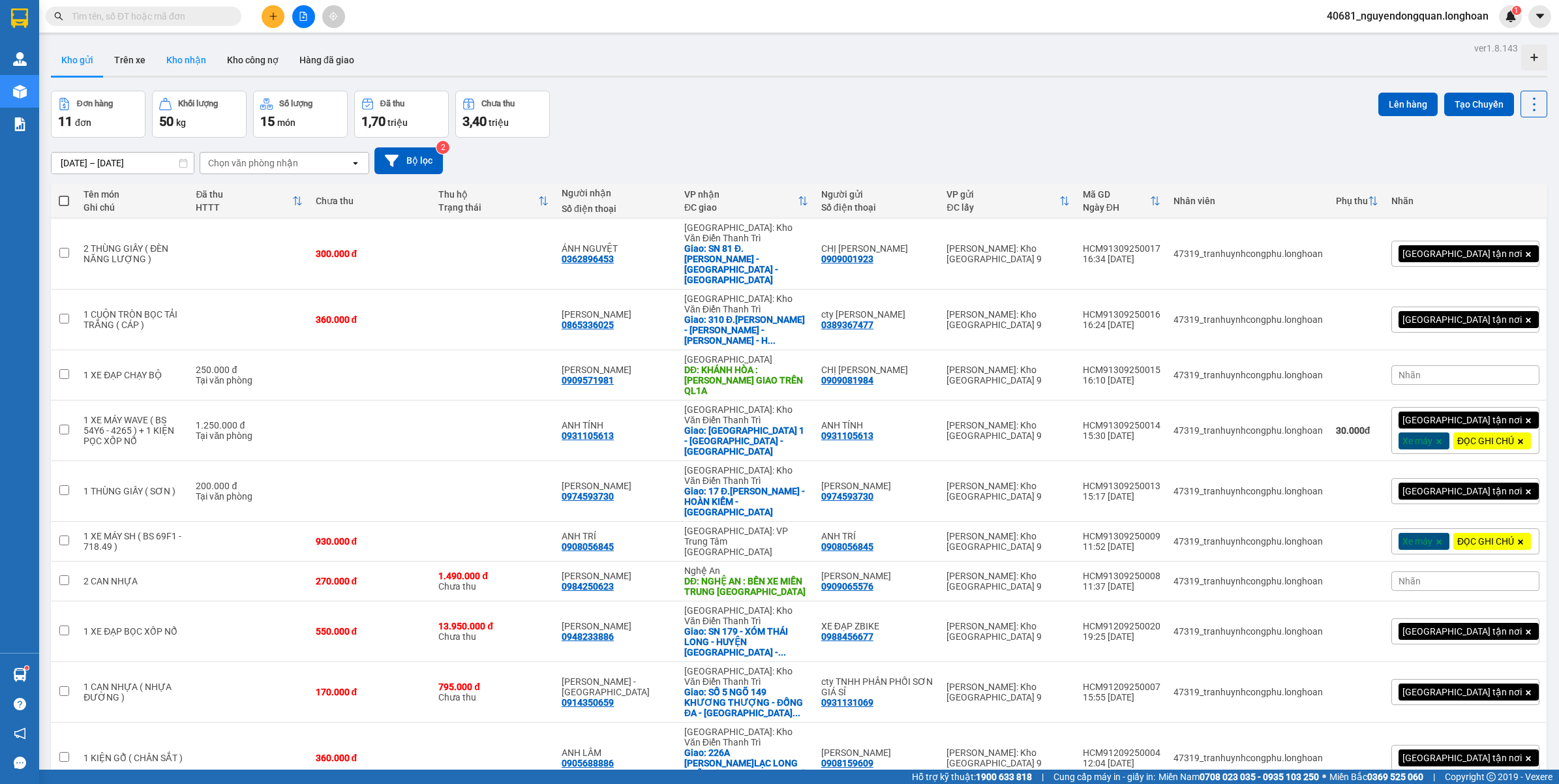
click at [178, 57] on button "Kho nhận" at bounding box center [186, 60] width 61 height 31
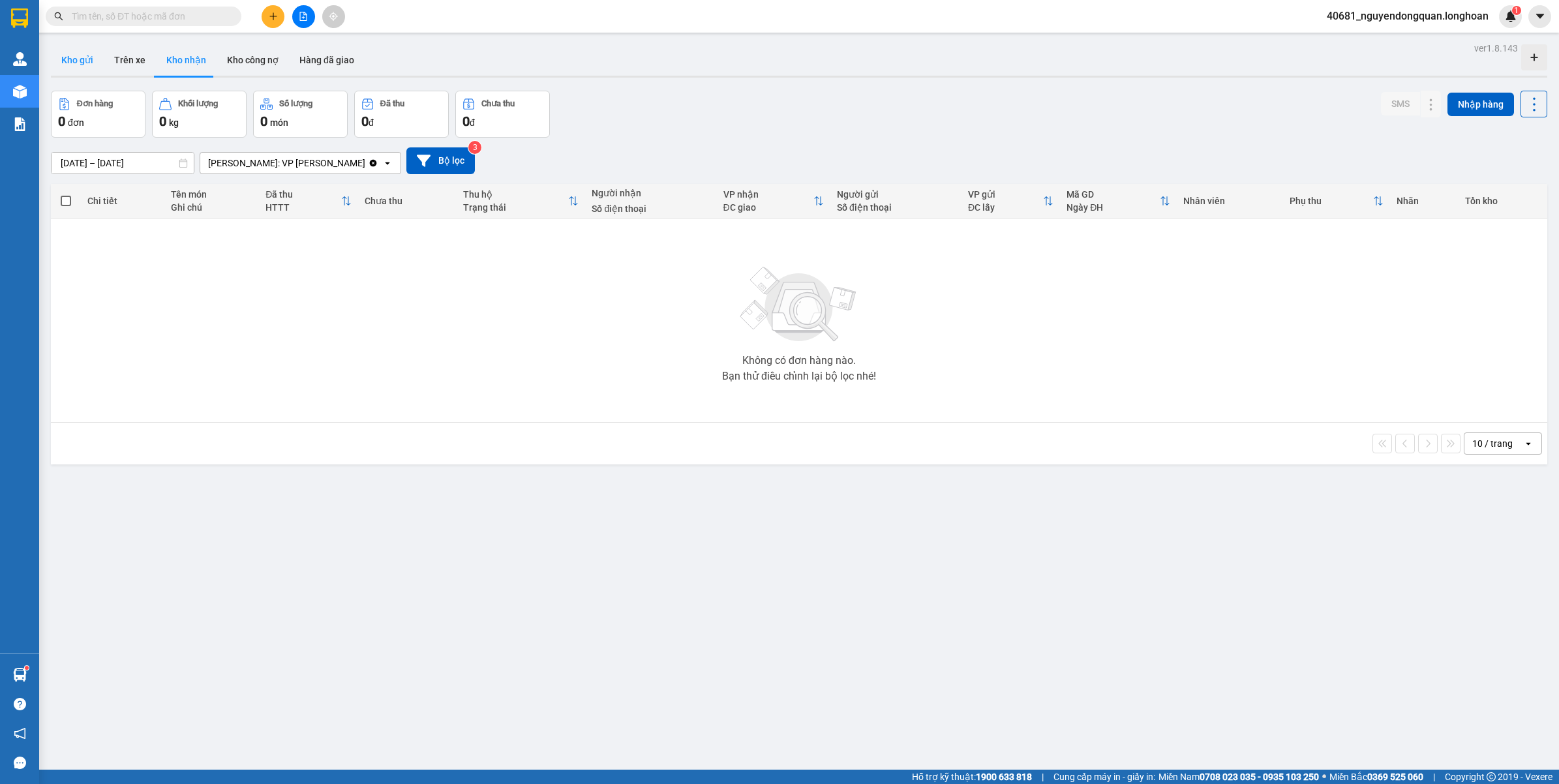
click at [89, 65] on button "Kho gửi" at bounding box center [77, 60] width 53 height 31
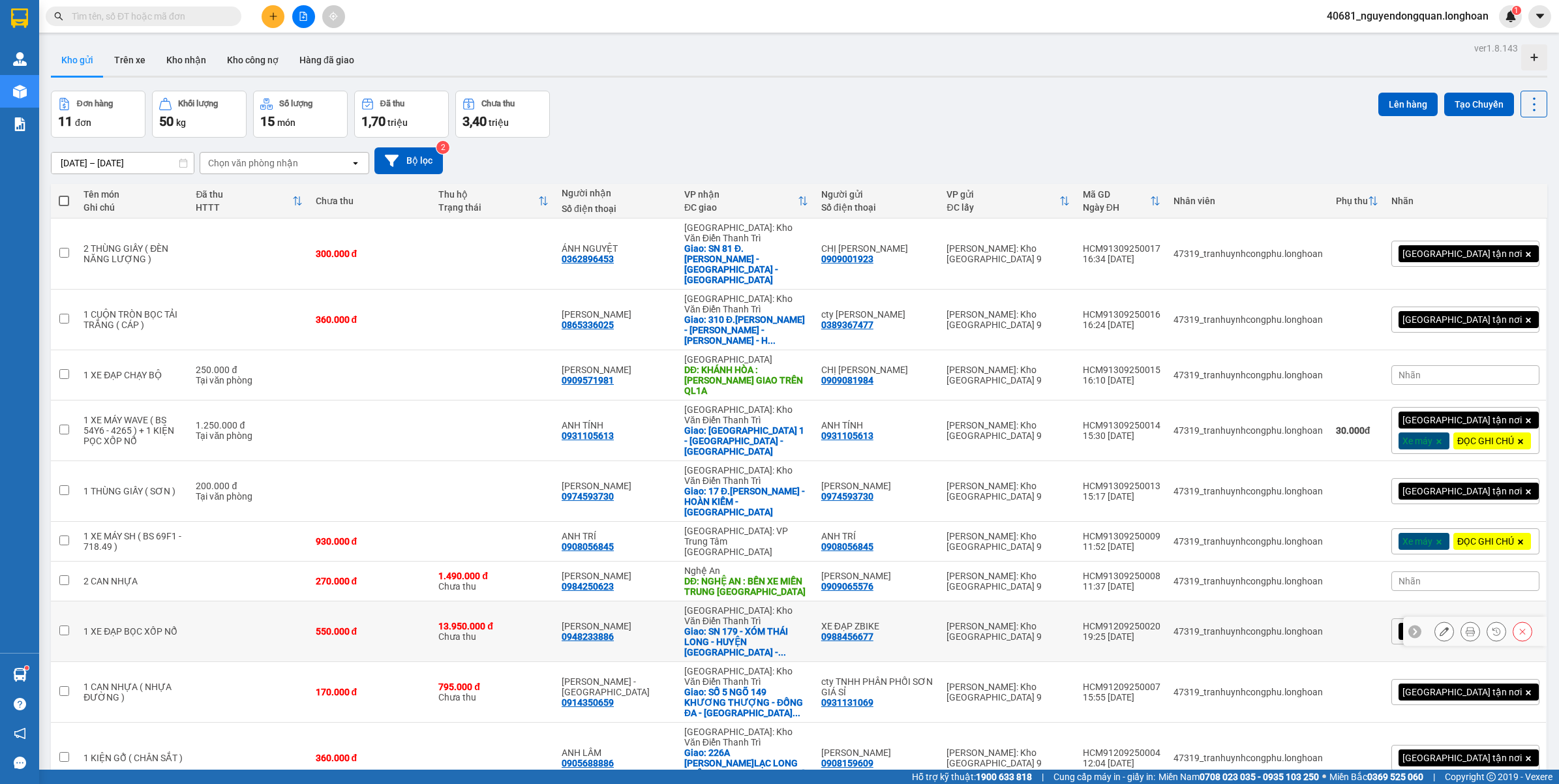
scroll to position [60, 0]
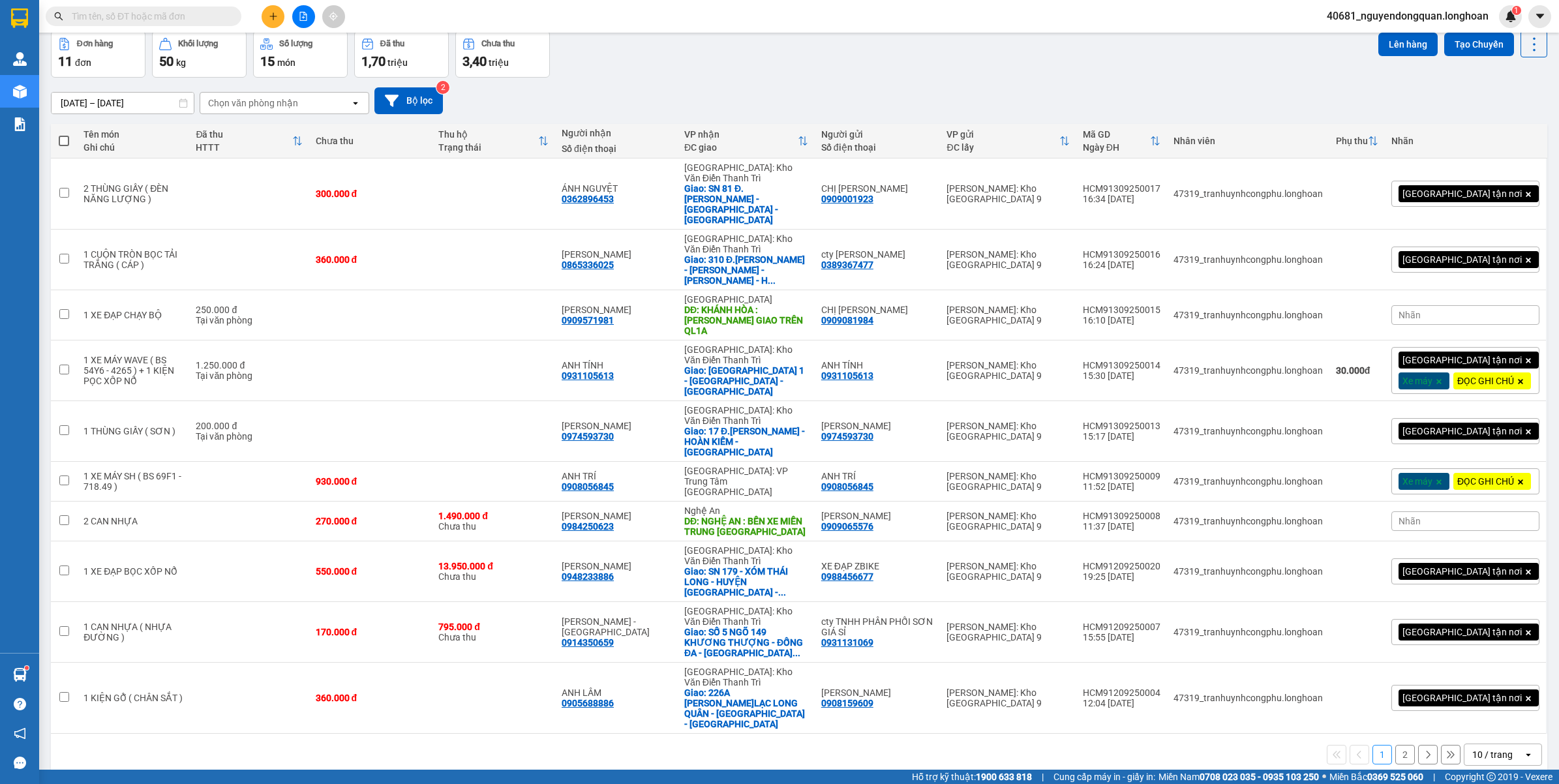
click at [1472, 748] on div "10 / trang" at bounding box center [1492, 755] width 41 height 13
click at [1485, 607] on span "100 / trang" at bounding box center [1485, 601] width 47 height 13
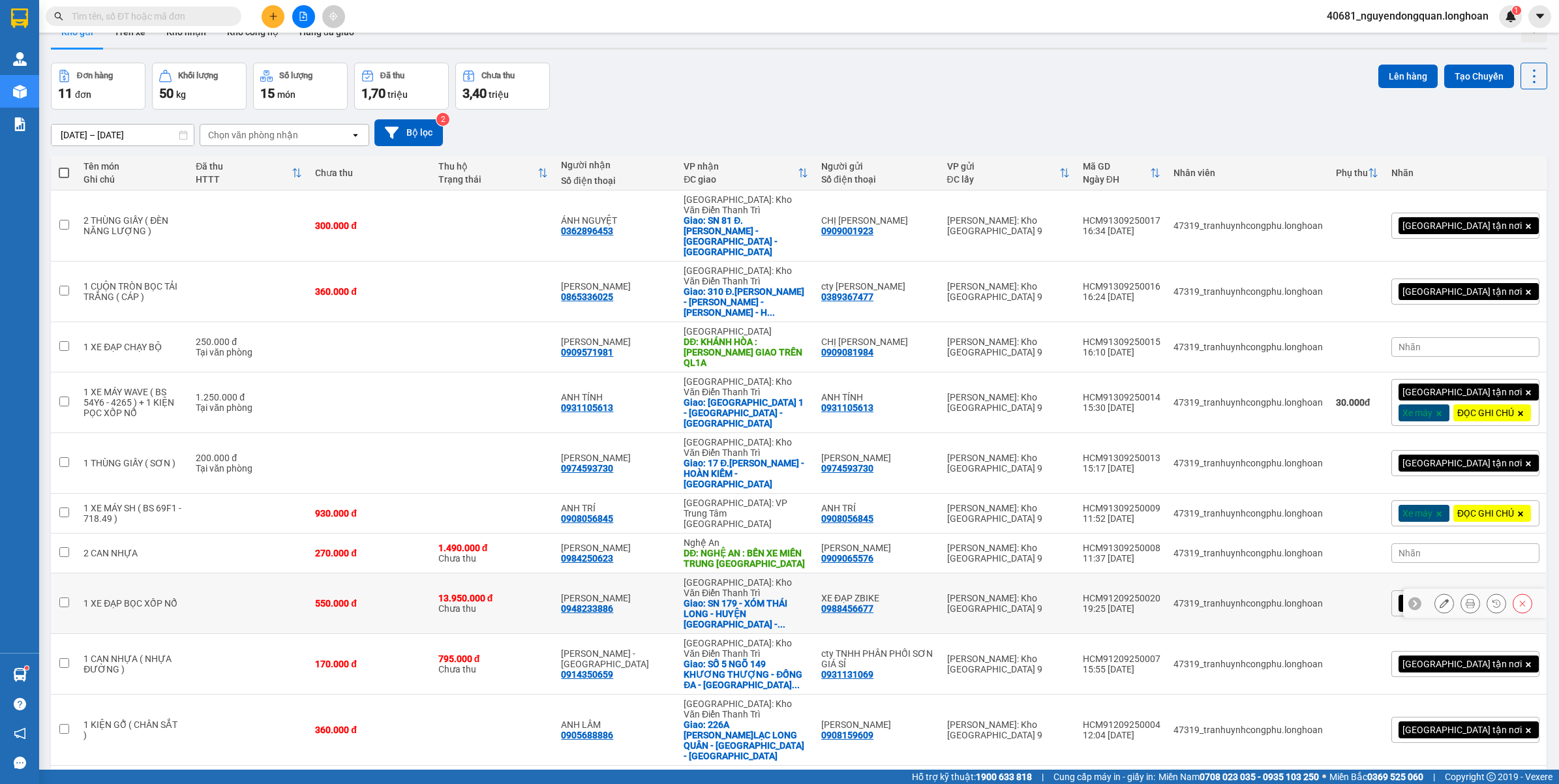
scroll to position [0, 0]
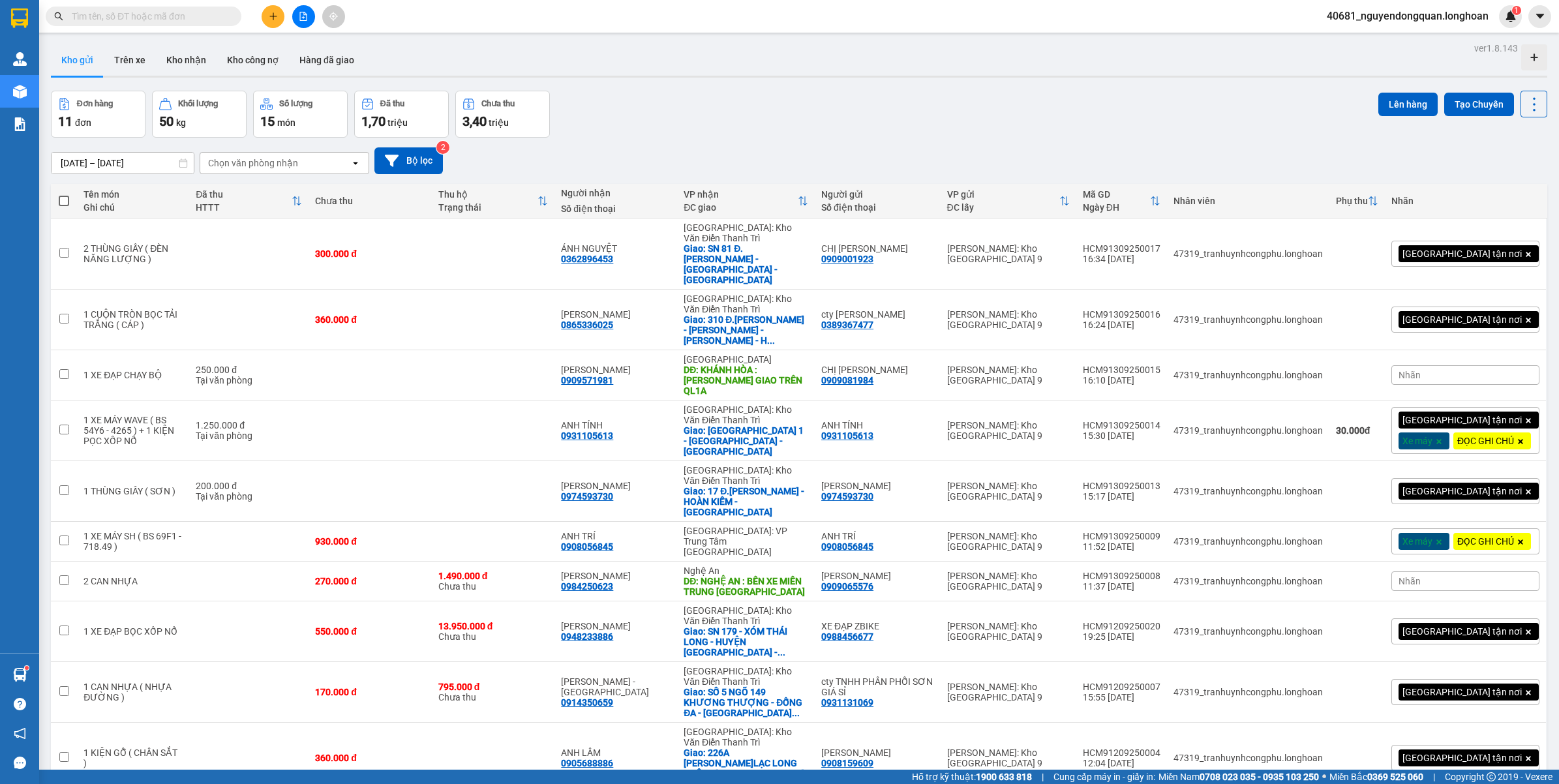
click at [1438, 17] on span "40681_nguyendongquan.longhoan" at bounding box center [1407, 16] width 182 height 16
click at [1377, 36] on span "Đăng xuất" at bounding box center [1412, 40] width 157 height 14
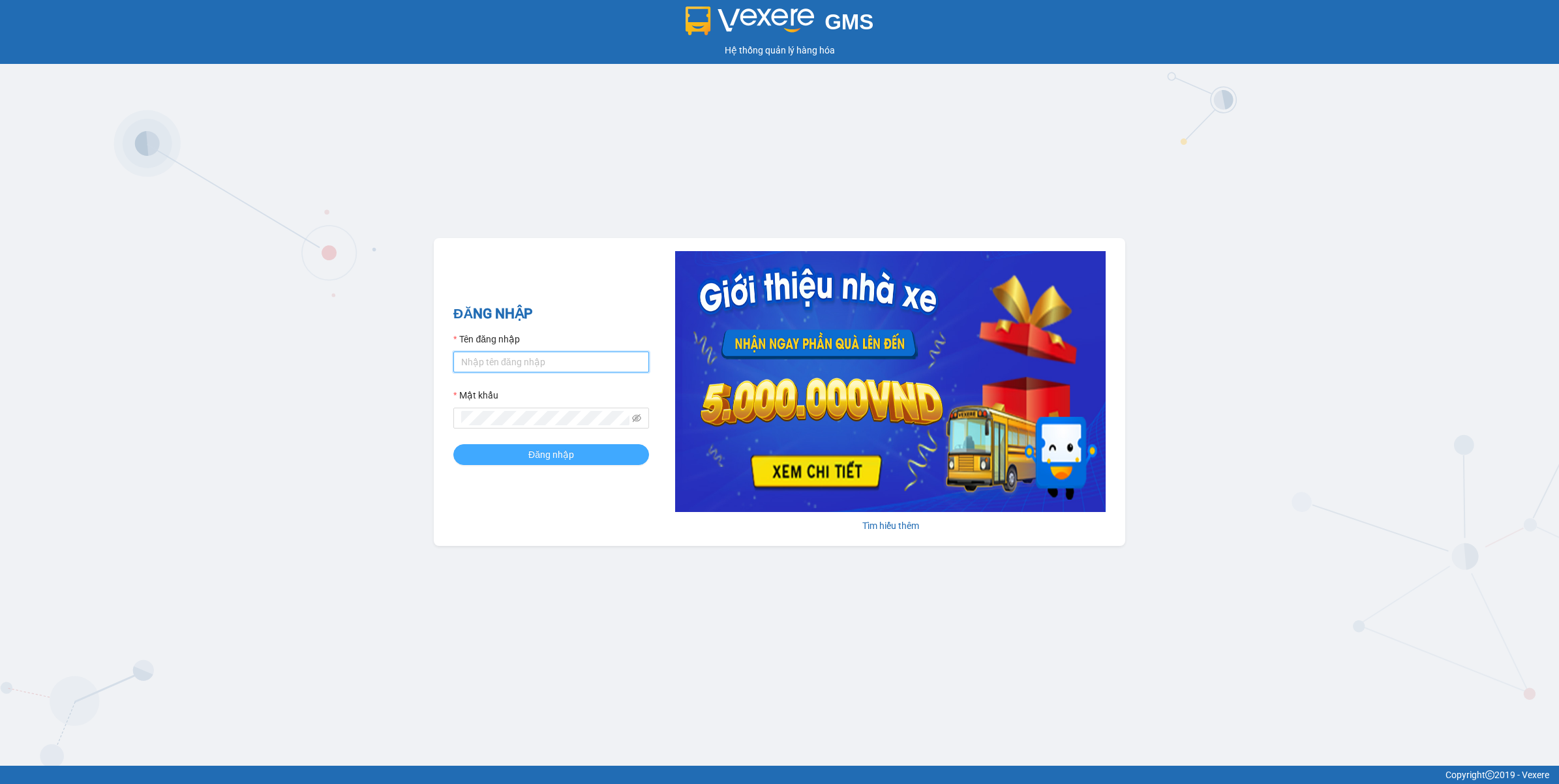
type input "nguyendongquan.longhoan"
click at [561, 451] on span "Đăng nhập" at bounding box center [551, 454] width 46 height 14
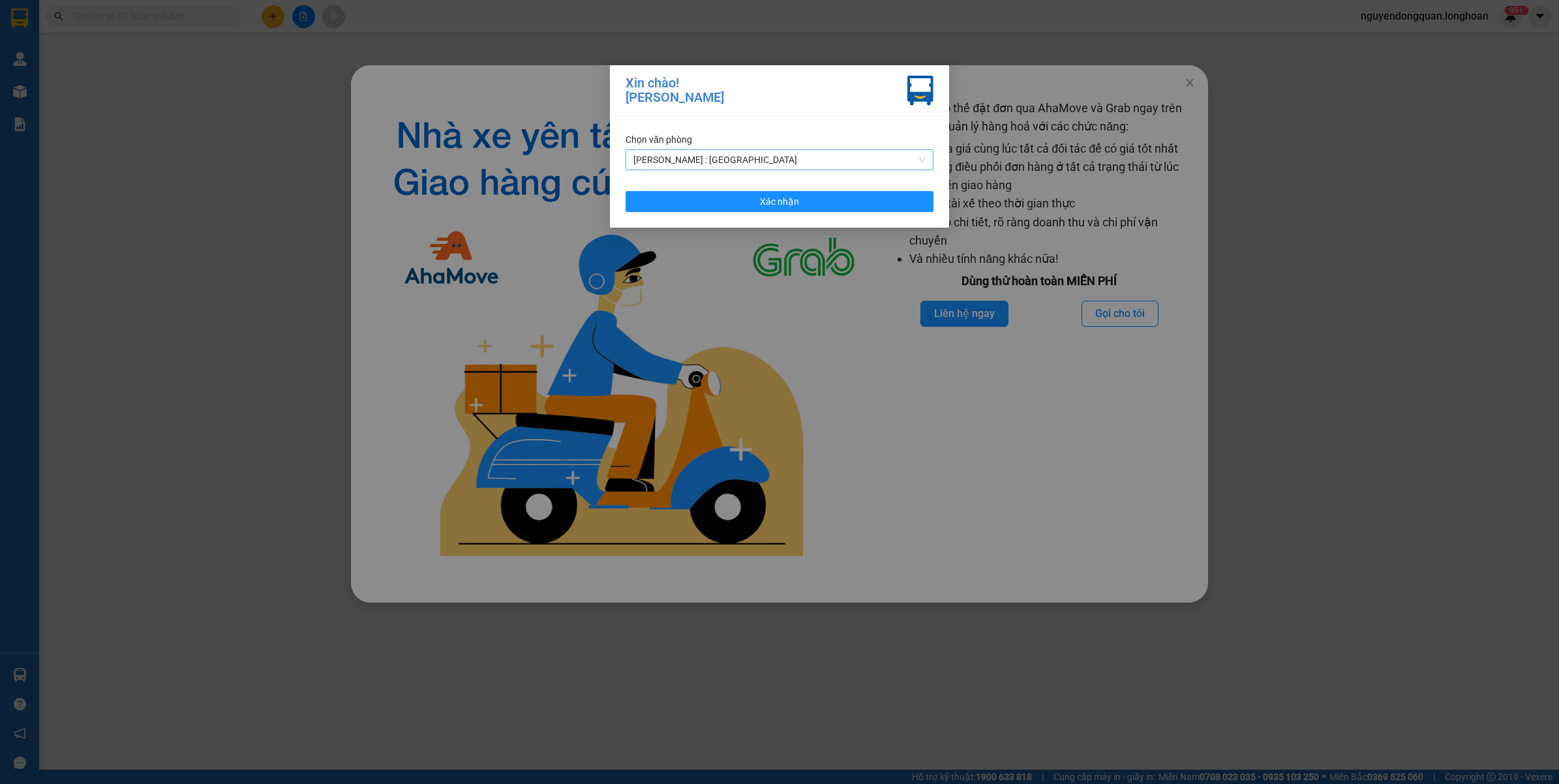
click at [743, 160] on span "[PERSON_NAME] : [GEOGRAPHIC_DATA]" at bounding box center [779, 160] width 292 height 19
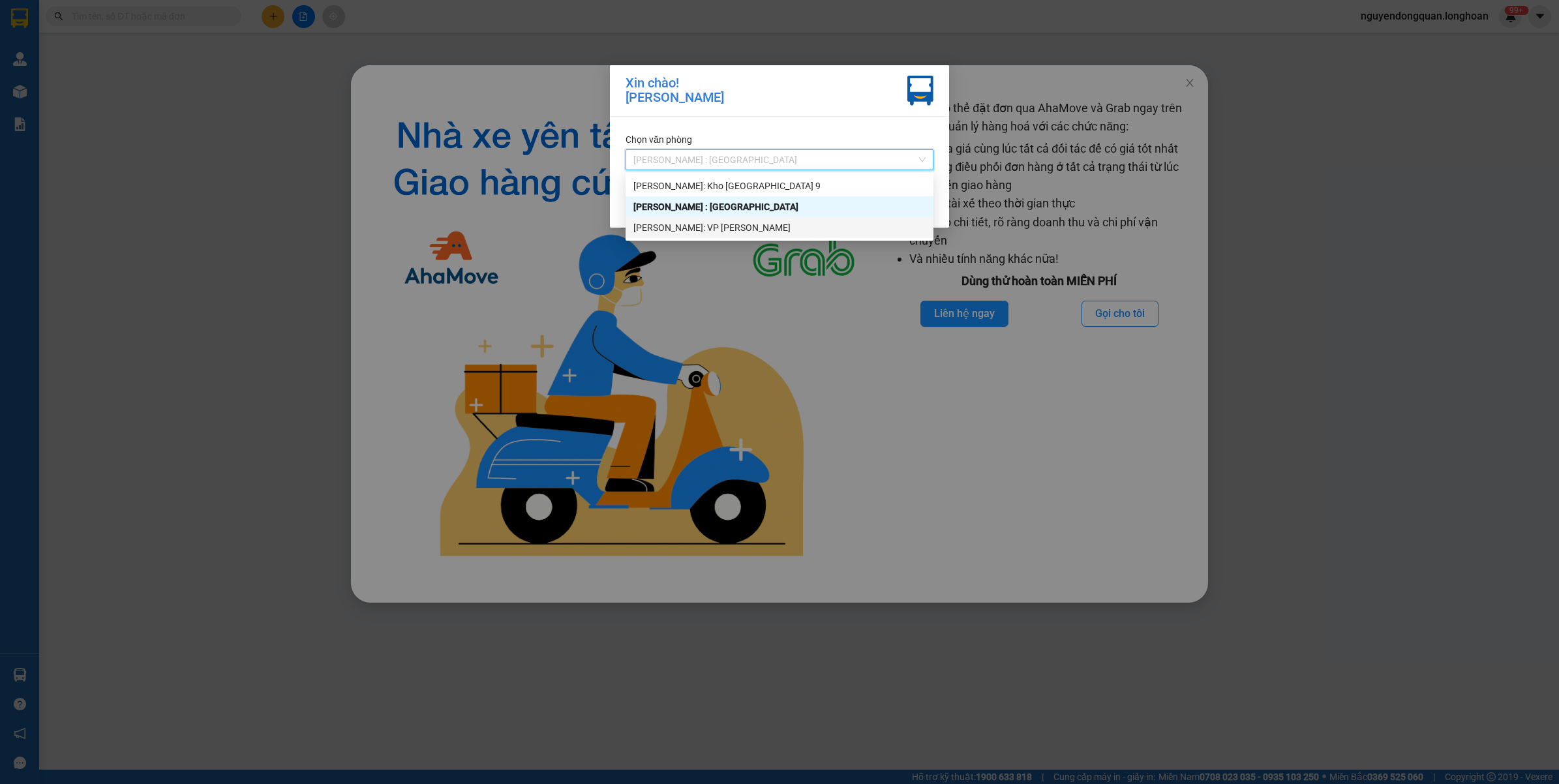
click at [718, 230] on div "[PERSON_NAME]: VP [PERSON_NAME]" at bounding box center [779, 227] width 292 height 14
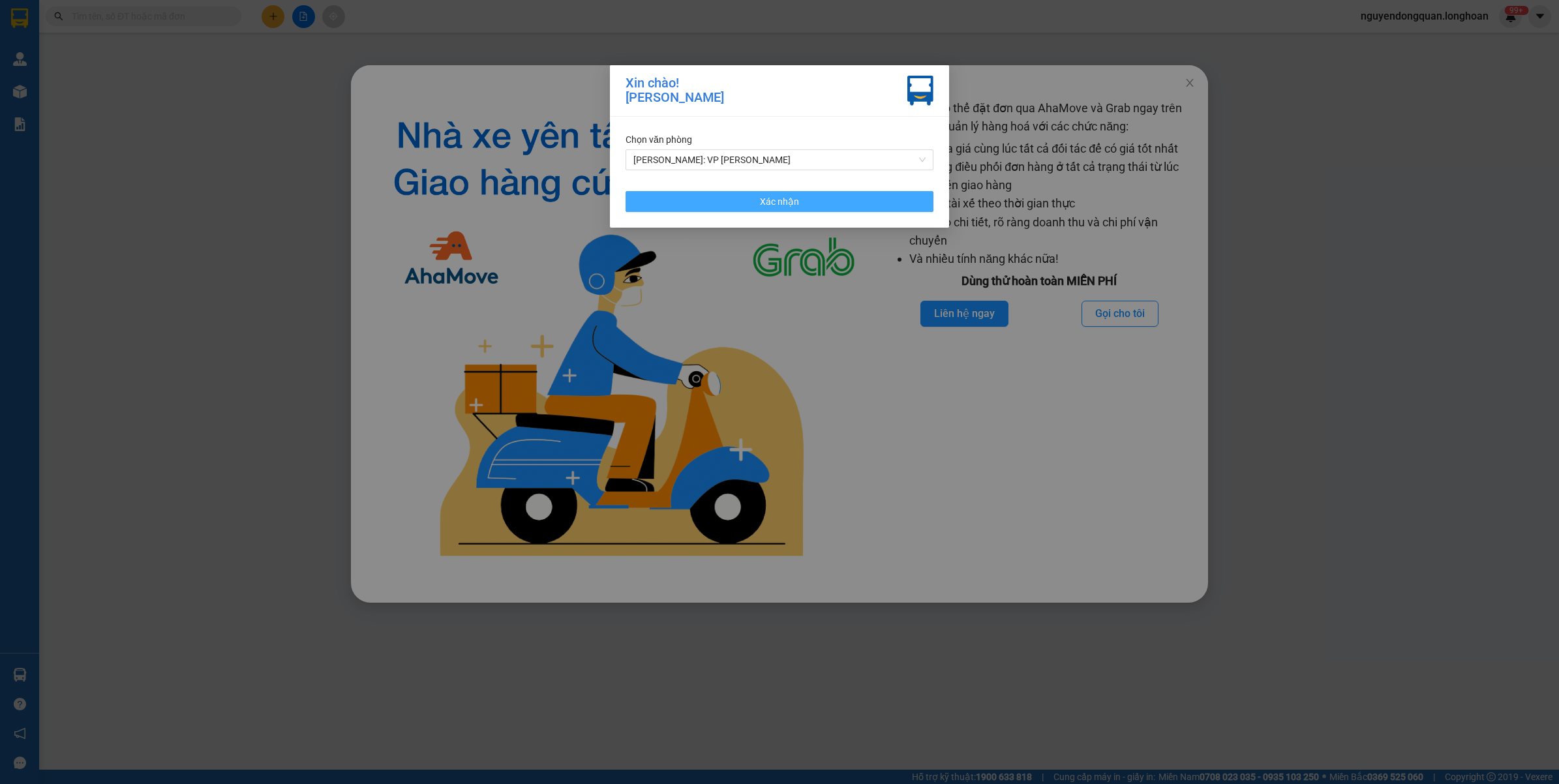
click at [756, 205] on button "Xác nhận" at bounding box center [779, 201] width 308 height 21
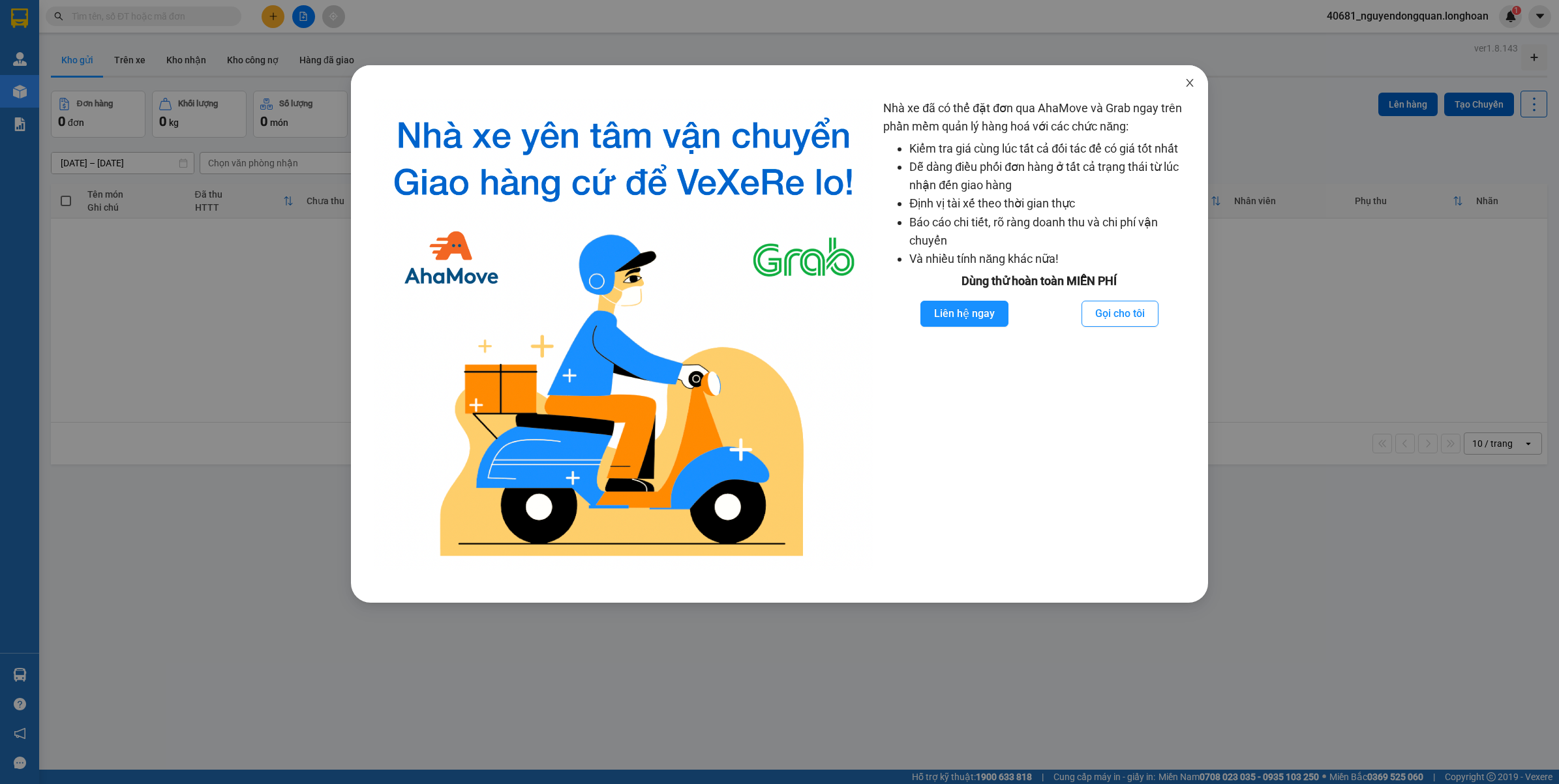
click at [1188, 82] on icon "close" at bounding box center [1190, 82] width 11 height 11
